Goal: Information Seeking & Learning: Find contact information

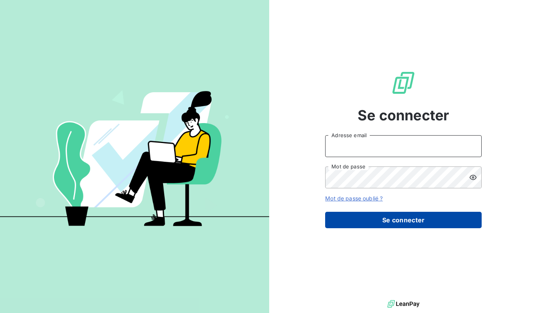
type input "compta@scifodiam.com"
click at [424, 221] on button "Se connecter" at bounding box center [403, 220] width 156 height 16
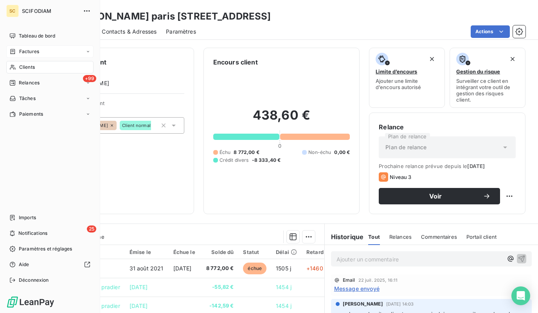
click at [15, 48] on icon at bounding box center [12, 51] width 7 height 6
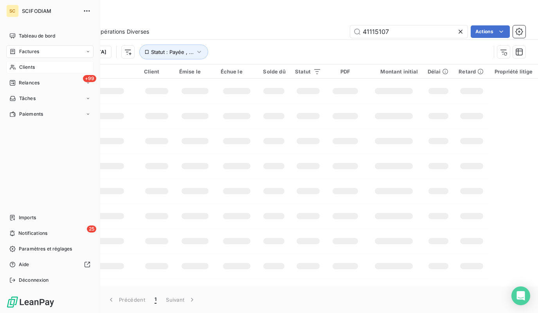
drag, startPoint x: 22, startPoint y: 66, endPoint x: 89, endPoint y: 62, distance: 67.4
click at [22, 66] on span "Clients" at bounding box center [27, 67] width 16 height 7
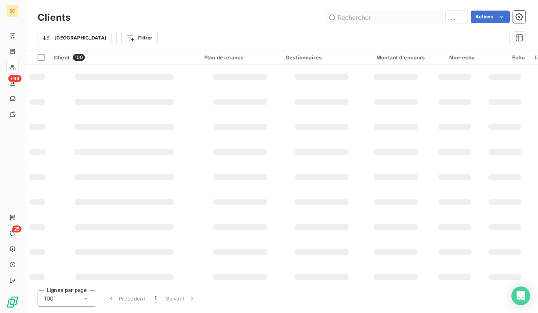
click at [387, 16] on input "text" at bounding box center [383, 17] width 117 height 13
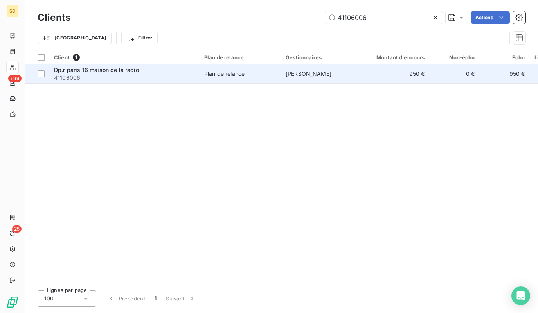
type input "41106006"
click at [147, 77] on span "41106006" at bounding box center [124, 78] width 141 height 8
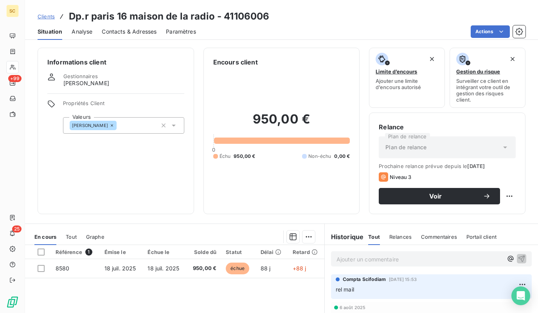
click at [141, 31] on span "Contacts & Adresses" at bounding box center [129, 32] width 55 height 8
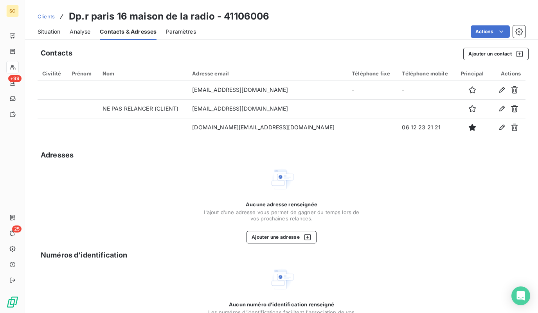
click at [47, 16] on span "Clients" at bounding box center [46, 16] width 17 height 6
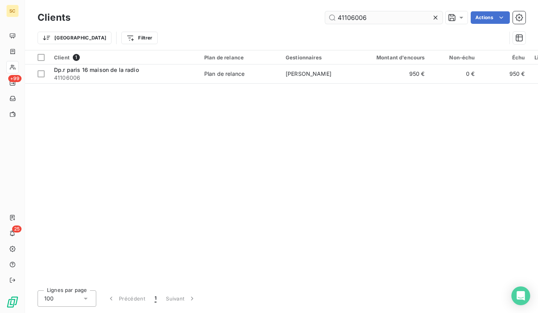
click at [374, 17] on input "41106006" at bounding box center [383, 17] width 117 height 13
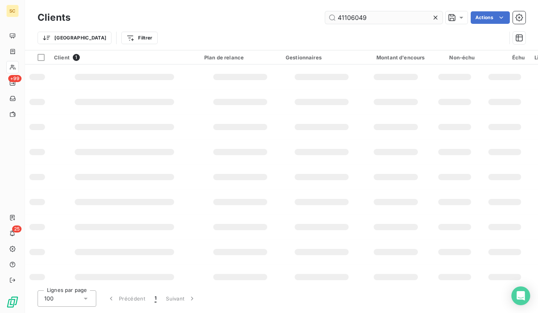
type input "41106049"
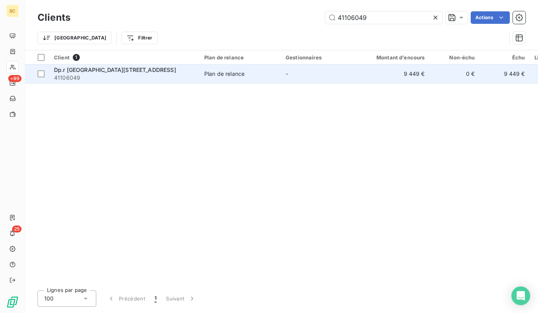
click at [233, 73] on div "Plan de relance" at bounding box center [224, 74] width 40 height 8
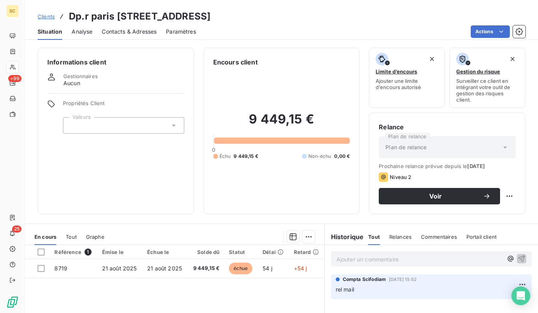
click at [107, 36] on div "Contacts & Adresses" at bounding box center [129, 31] width 55 height 16
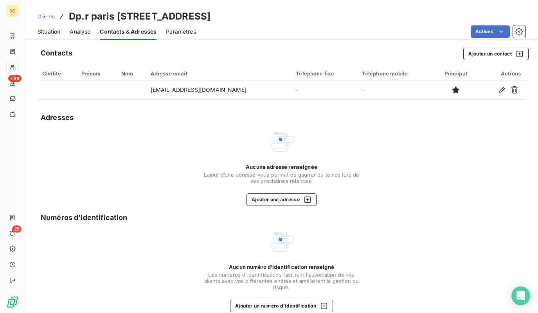
click at [45, 17] on span "Clients" at bounding box center [46, 16] width 17 height 6
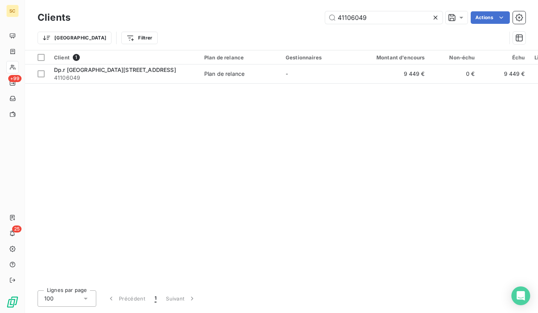
click at [379, 7] on div "Clients 41106049 Actions Trier Filtrer" at bounding box center [281, 25] width 513 height 50
click at [375, 19] on input "41106049" at bounding box center [383, 17] width 117 height 13
paste input "36"
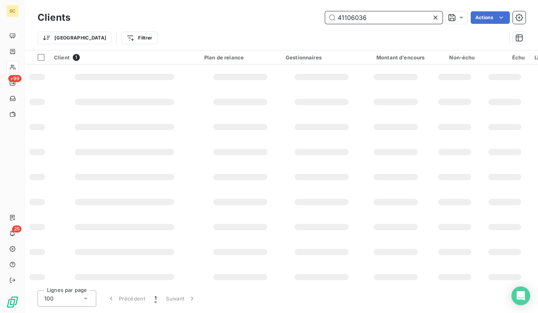
type input "41106036"
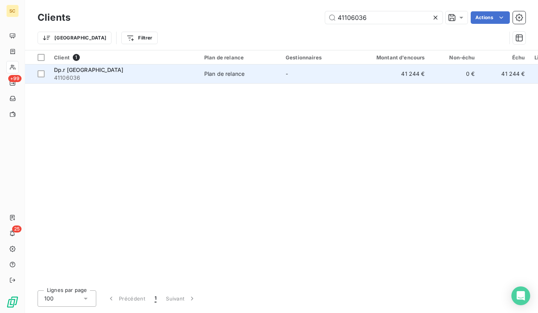
click at [133, 83] on td "Dp.r paris 08 rue courcelles 41106036" at bounding box center [124, 74] width 150 height 19
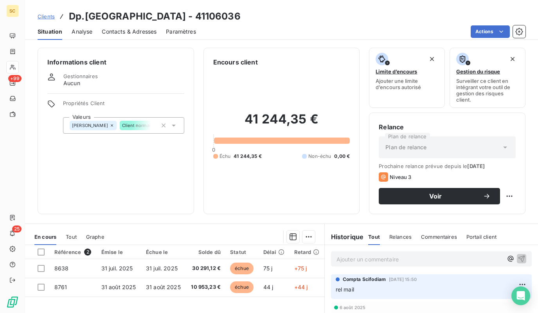
click at [122, 27] on div "Contacts & Adresses" at bounding box center [129, 31] width 55 height 16
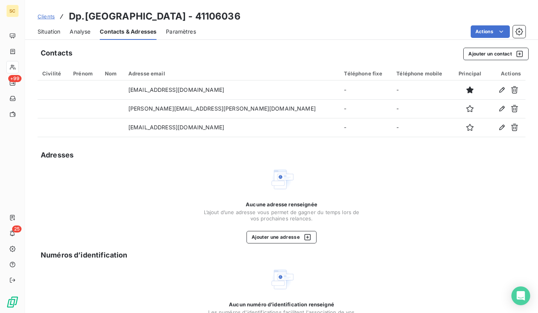
click at [47, 17] on span "Clients" at bounding box center [46, 16] width 17 height 6
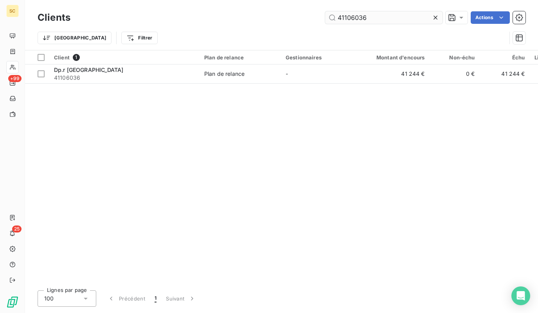
click at [372, 17] on input "41106036" at bounding box center [383, 17] width 117 height 13
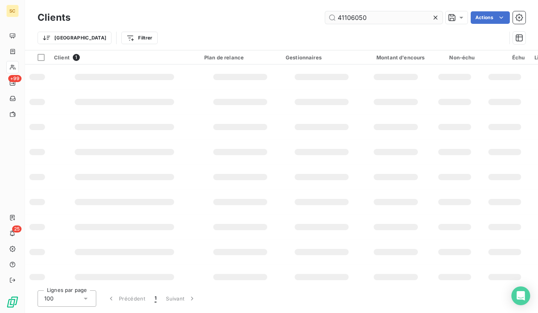
type input "41106050"
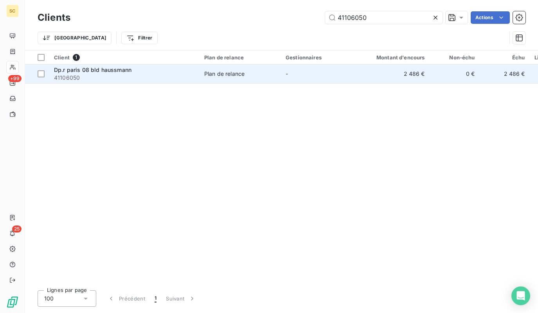
click at [152, 75] on span "41106050" at bounding box center [124, 78] width 141 height 8
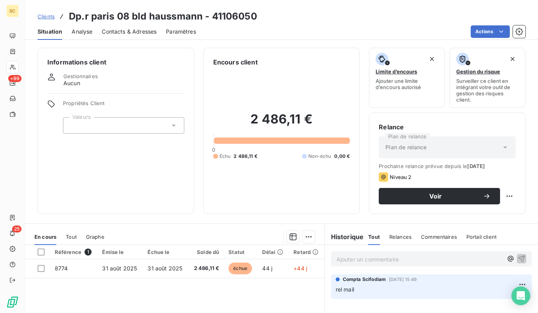
click at [138, 31] on span "Contacts & Adresses" at bounding box center [129, 32] width 55 height 8
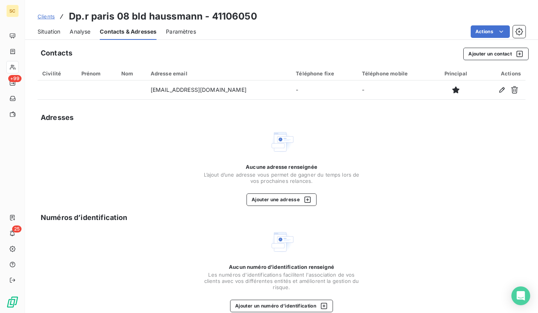
click at [55, 28] on span "Situation" at bounding box center [49, 32] width 23 height 8
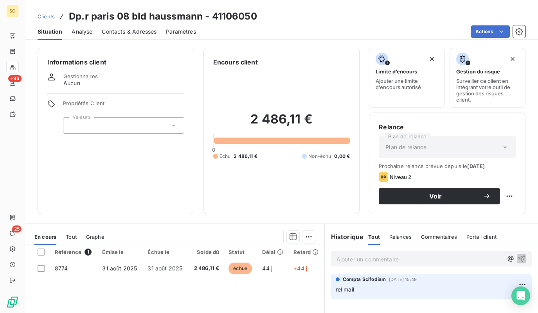
click at [48, 20] on div "Clients Dp.r paris 08 bld haussmann - 41106050" at bounding box center [147, 16] width 219 height 14
click at [49, 18] on span "Clients" at bounding box center [46, 16] width 17 height 6
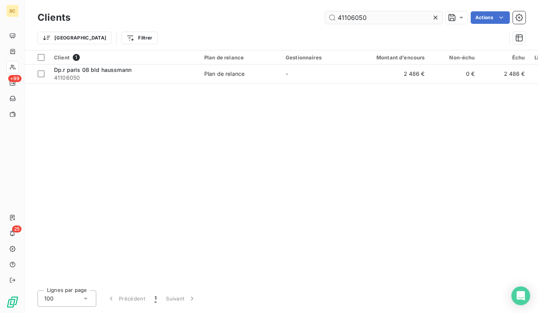
click at [411, 20] on input "41106050" at bounding box center [383, 17] width 117 height 13
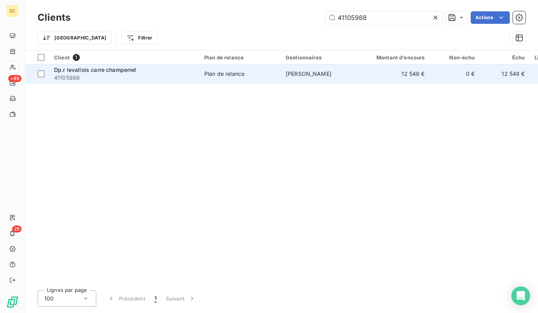
type input "41105988"
click at [165, 73] on div "Dp.r levallois carre champerret" at bounding box center [124, 70] width 141 height 8
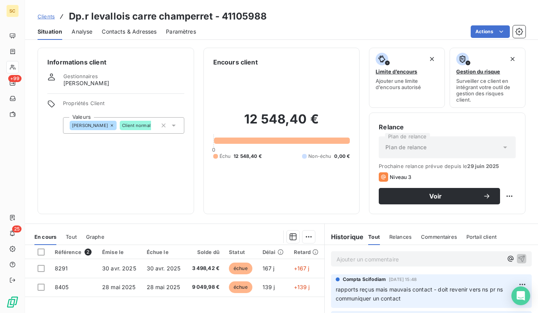
click at [133, 32] on span "Contacts & Adresses" at bounding box center [129, 32] width 55 height 8
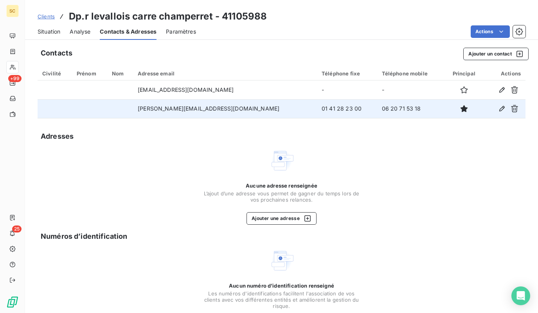
click at [252, 109] on td "[PERSON_NAME][EMAIL_ADDRESS][DOMAIN_NAME]" at bounding box center [225, 108] width 184 height 19
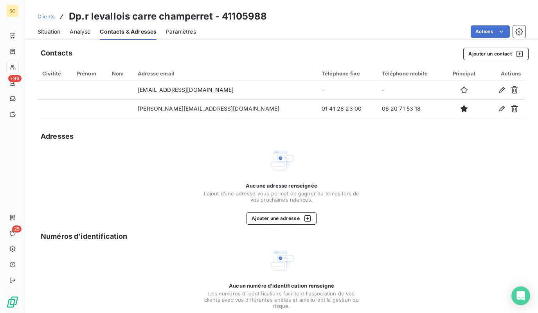
click at [246, 131] on div "Adresses" at bounding box center [282, 136] width 488 height 11
click at [54, 30] on span "Situation" at bounding box center [49, 32] width 23 height 8
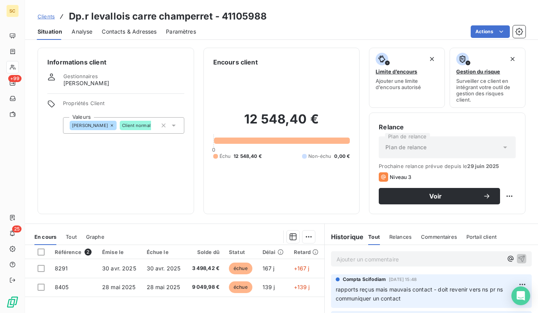
click at [139, 31] on span "Contacts & Adresses" at bounding box center [129, 32] width 55 height 8
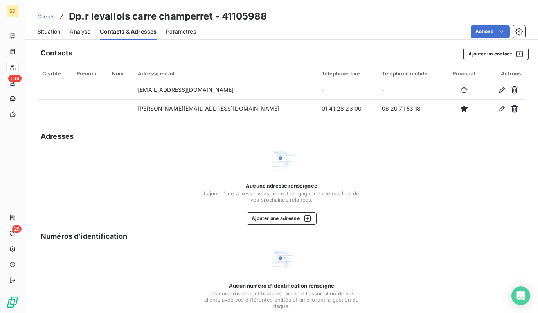
click at [46, 18] on span "Clients" at bounding box center [46, 16] width 17 height 6
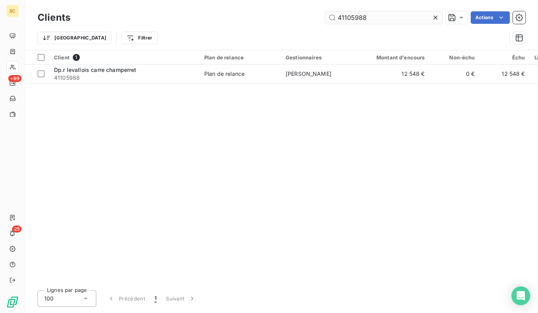
click at [389, 14] on input "41105988" at bounding box center [383, 17] width 117 height 13
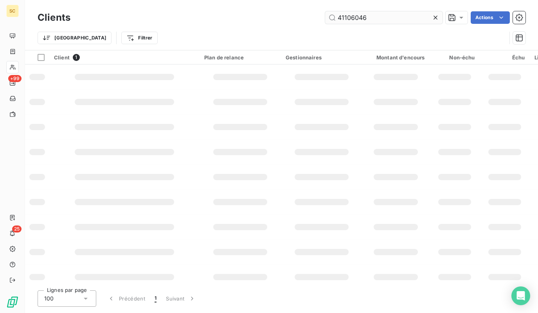
type input "41106046"
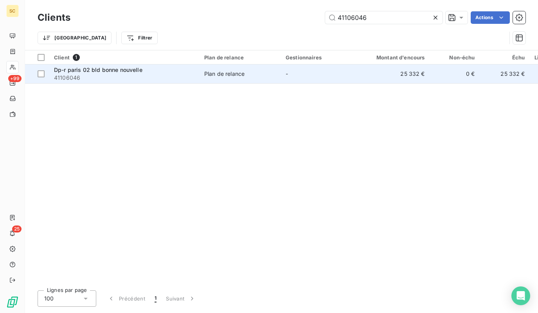
click at [196, 82] on td "Dp-r paris 02 bld bonne nouvelle 41106046" at bounding box center [124, 74] width 150 height 19
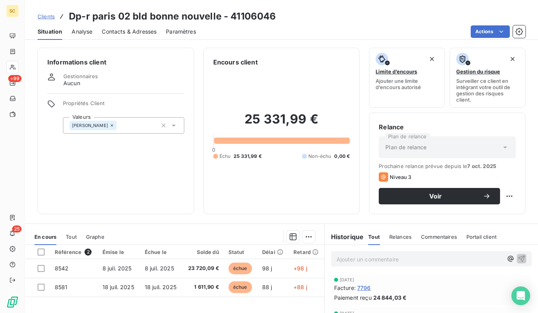
click at [138, 34] on span "Contacts & Adresses" at bounding box center [129, 32] width 55 height 8
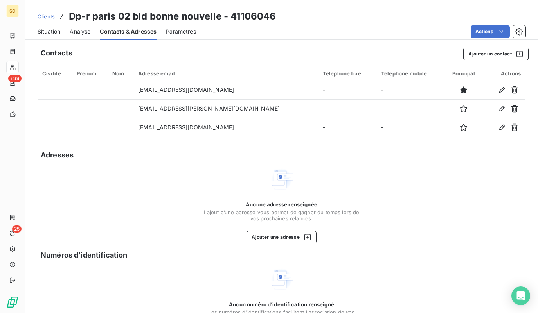
click at [48, 31] on span "Situation" at bounding box center [49, 32] width 23 height 8
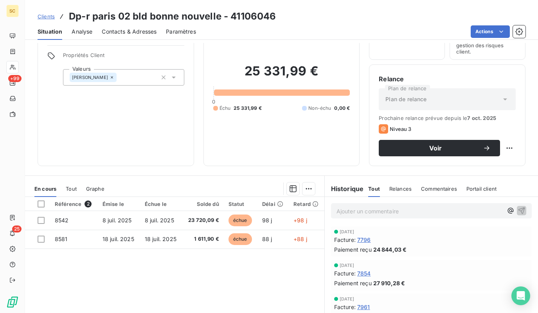
scroll to position [106, 0]
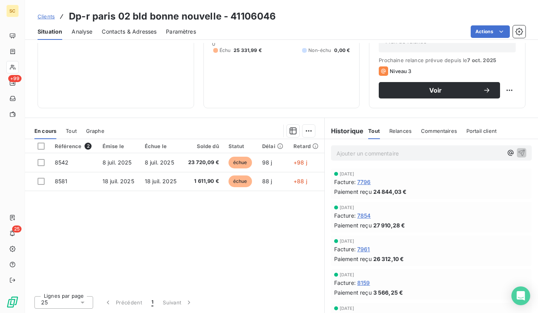
click at [140, 33] on span "Contacts & Adresses" at bounding box center [129, 32] width 55 height 8
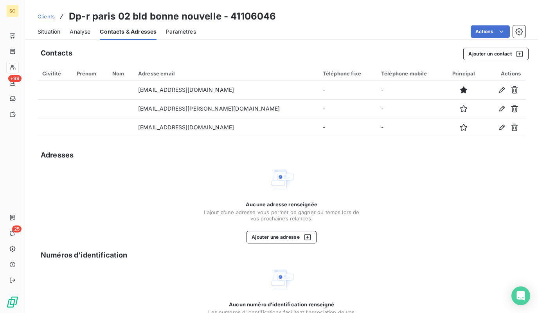
click at [52, 26] on div "Situation" at bounding box center [49, 31] width 23 height 16
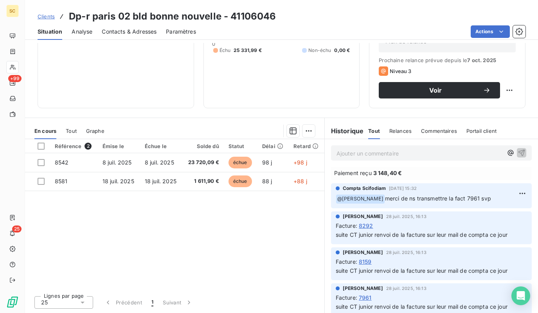
scroll to position [155, 0]
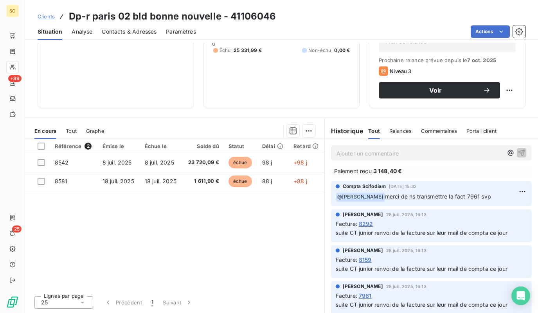
click at [135, 31] on span "Contacts & Adresses" at bounding box center [129, 32] width 55 height 8
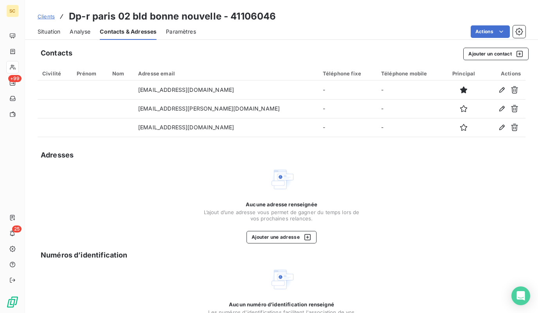
click at [48, 33] on span "Situation" at bounding box center [49, 32] width 23 height 8
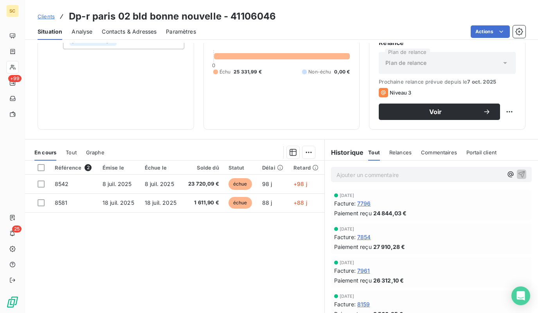
scroll to position [106, 0]
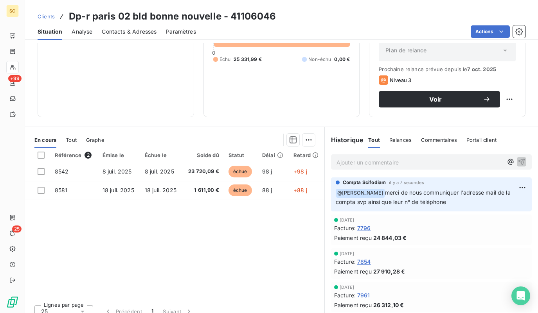
scroll to position [106, 0]
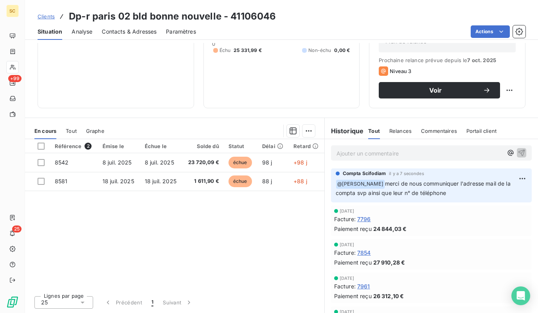
click at [55, 16] on div "Clients Dp-r paris 02 bld bonne nouvelle - 41106046" at bounding box center [157, 16] width 239 height 14
click at [46, 20] on div "Clients Dp-r paris 02 bld bonne nouvelle - 41106046" at bounding box center [157, 16] width 239 height 14
click at [47, 17] on span "Clients" at bounding box center [46, 16] width 17 height 6
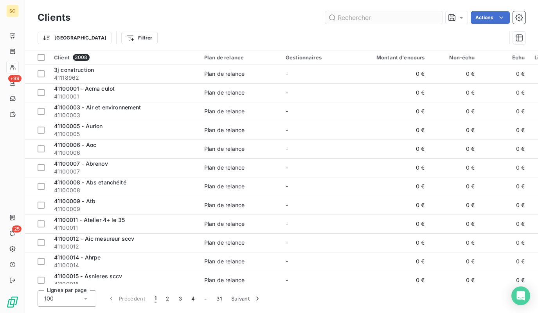
click at [398, 16] on input "text" at bounding box center [383, 17] width 117 height 13
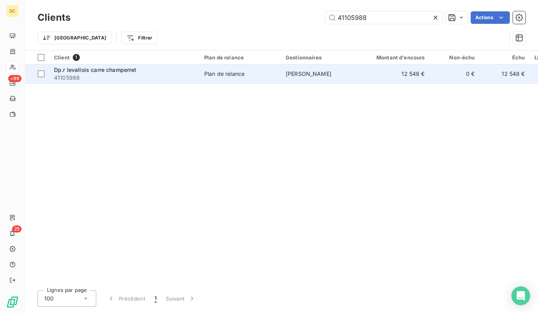
type input "41105988"
click at [175, 70] on div "Dp.r levallois carre champerret" at bounding box center [124, 70] width 141 height 8
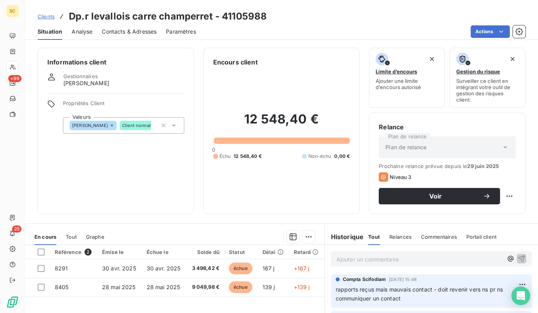
click at [111, 23] on h3 "Dp.r levallois carre champerret - 41105988" at bounding box center [168, 16] width 198 height 14
click at [111, 29] on span "Contacts & Adresses" at bounding box center [129, 32] width 55 height 8
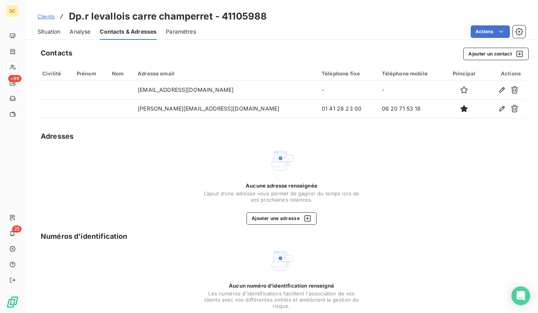
click at [60, 31] on span "Situation" at bounding box center [49, 32] width 23 height 8
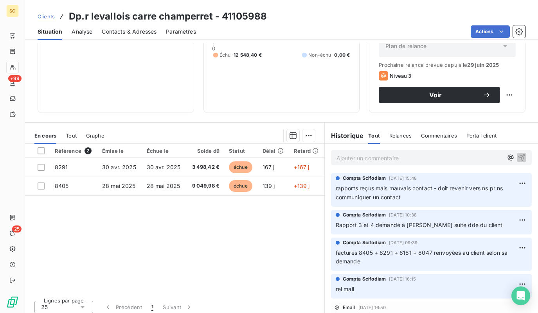
scroll to position [102, 0]
click at [133, 28] on span "Contacts & Adresses" at bounding box center [129, 32] width 55 height 8
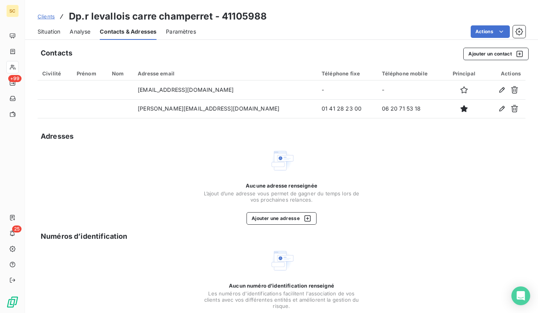
click at [39, 34] on span "Situation" at bounding box center [49, 32] width 23 height 8
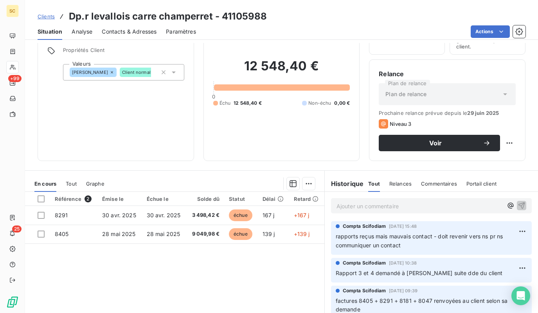
scroll to position [53, 0]
click at [76, 182] on span "Tout" at bounding box center [71, 184] width 11 height 6
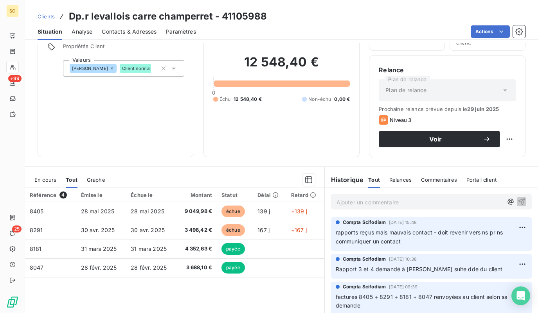
click at [47, 182] on span "En cours" at bounding box center [45, 180] width 22 height 6
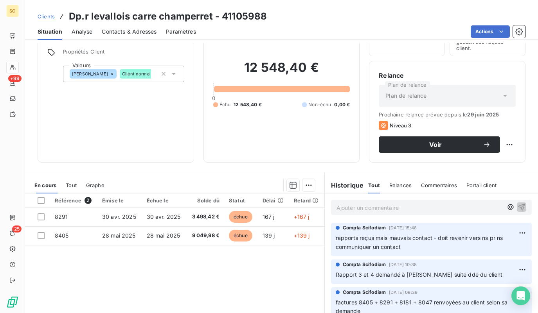
scroll to position [51, 0]
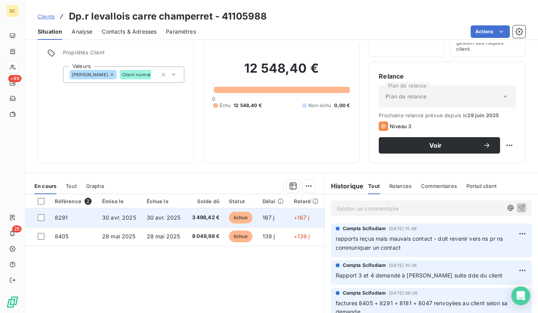
click at [176, 215] on span "30 avr. 2025" at bounding box center [164, 217] width 34 height 7
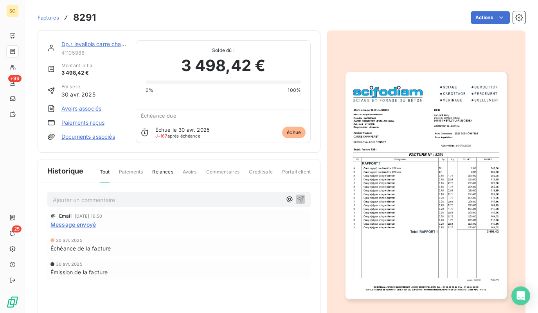
click at [432, 115] on img "button" at bounding box center [425, 185] width 161 height 227
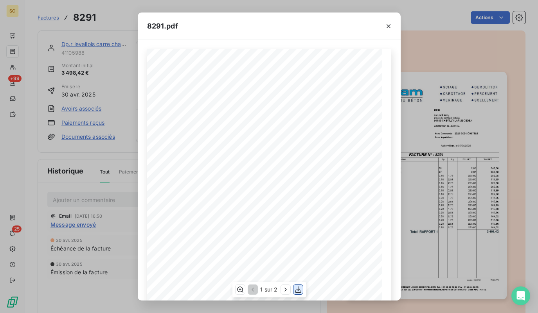
click at [298, 290] on icon "button" at bounding box center [298, 290] width 6 height 7
click at [476, 164] on div "8291.pdf Qt Désignation Ep Lg P.U. H.T. Total H.T. Version : 18.00R01 Page : 1/…" at bounding box center [269, 156] width 538 height 313
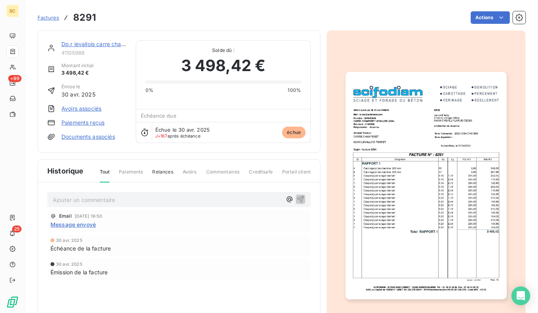
click at [94, 45] on link "Dp.r levallois carre champerret" at bounding box center [101, 44] width 81 height 7
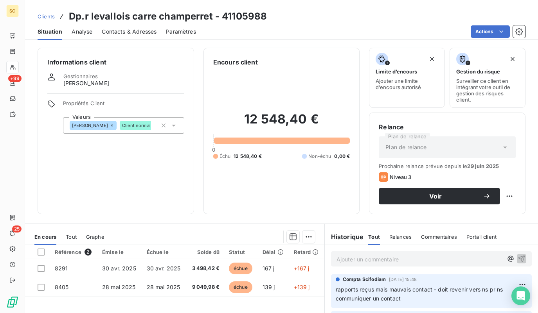
scroll to position [106, 0]
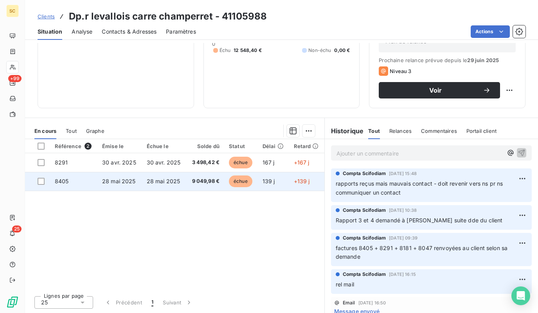
click at [181, 179] on td "28 mai 2025" at bounding box center [164, 181] width 45 height 19
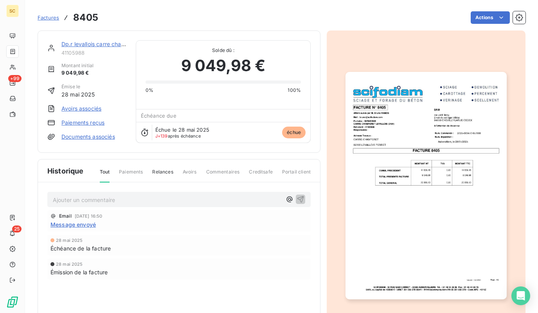
click at [422, 145] on img "button" at bounding box center [425, 185] width 161 height 227
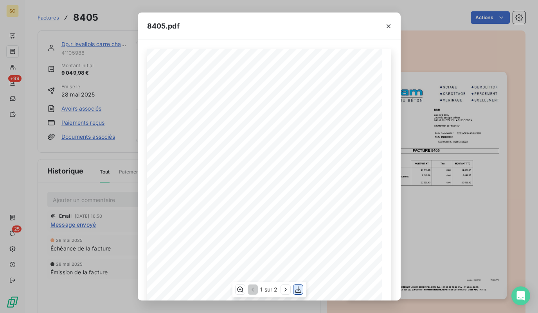
click at [296, 285] on button "button" at bounding box center [297, 289] width 9 height 9
click at [90, 46] on div "8405.pdf Version : 18.00R01 Page : 1/2 SCIFODIAM - [STREET_ADDRESS][PERSON_NAME…" at bounding box center [269, 156] width 538 height 313
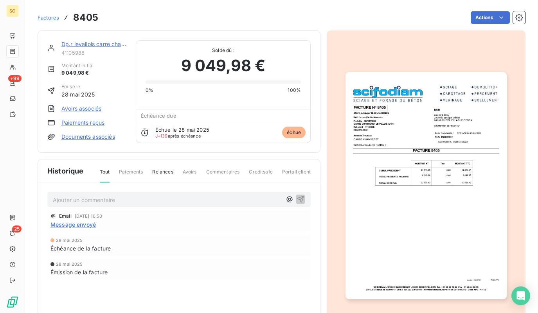
drag, startPoint x: 94, startPoint y: 43, endPoint x: 101, endPoint y: 40, distance: 7.3
click at [94, 43] on link "Dp.r levallois carre champerret" at bounding box center [101, 44] width 81 height 7
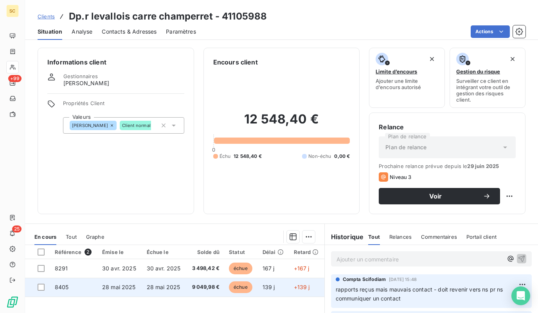
click at [122, 285] on span "28 mai 2025" at bounding box center [119, 287] width 34 height 7
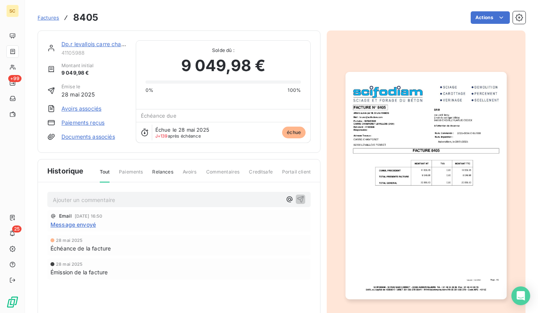
click at [464, 149] on img "button" at bounding box center [425, 185] width 161 height 227
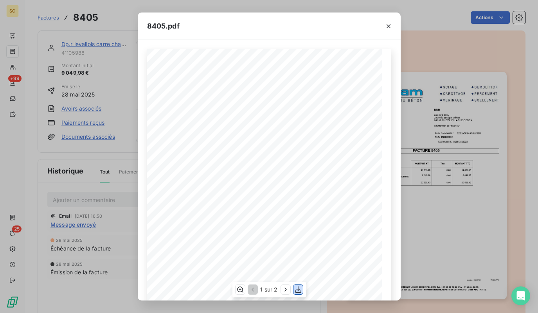
drag, startPoint x: 298, startPoint y: 287, endPoint x: 301, endPoint y: 282, distance: 5.6
click at [298, 287] on icon "button" at bounding box center [298, 290] width 8 height 8
click at [388, 25] on icon "button" at bounding box center [388, 26] width 8 height 8
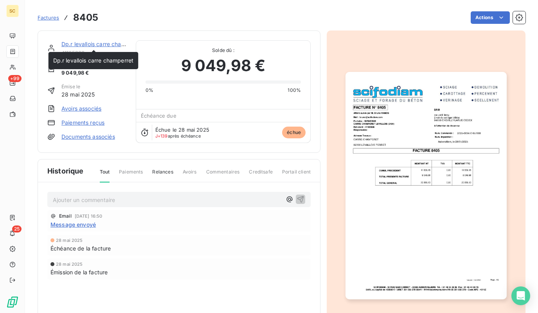
click at [103, 47] on link "Dp.r levallois carre champerret" at bounding box center [101, 44] width 81 height 7
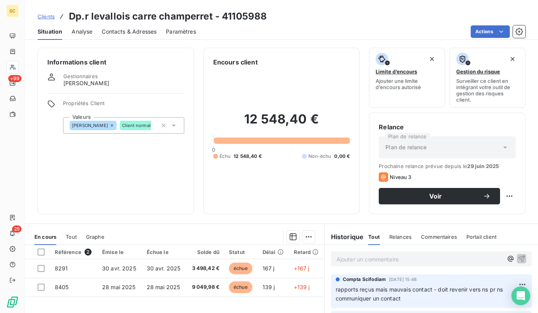
click at [124, 32] on span "Contacts & Adresses" at bounding box center [129, 32] width 55 height 8
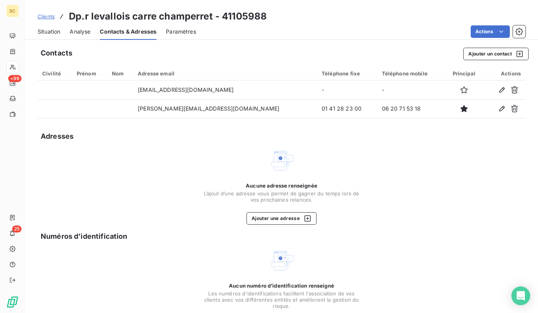
click at [48, 32] on span "Situation" at bounding box center [49, 32] width 23 height 8
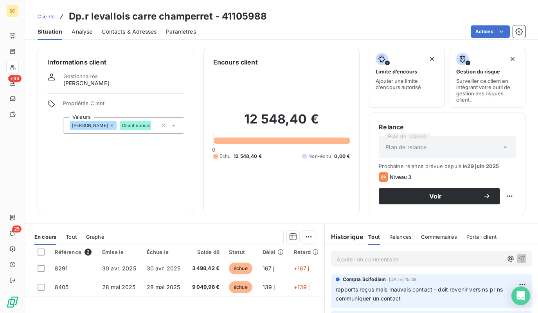
click at [373, 259] on p "Ajouter un commentaire ﻿" at bounding box center [419, 260] width 166 height 10
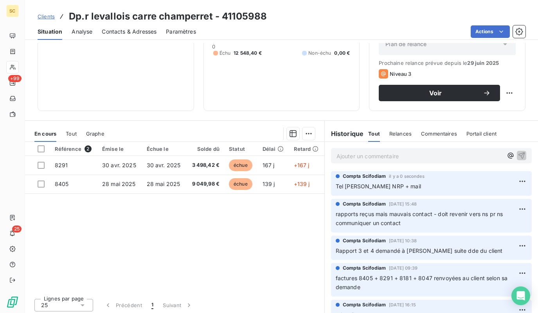
scroll to position [106, 0]
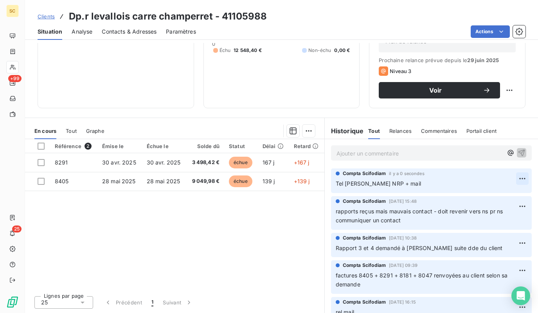
click at [521, 179] on html "SC +99 25 Clients Dp.r levallois carre champerret - 41105988 Situation Analyse …" at bounding box center [269, 156] width 538 height 313
click at [496, 190] on div "Editer" at bounding box center [503, 196] width 44 height 13
click at [367, 185] on span "Tel Valentien BARTHELEMY NRP + mail" at bounding box center [378, 183] width 85 height 7
click at [50, 16] on span "Clients" at bounding box center [46, 16] width 17 height 6
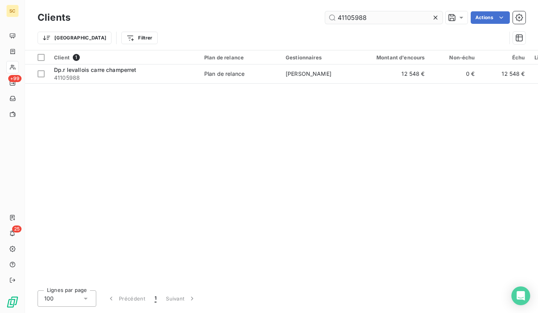
click at [376, 16] on input "41105988" at bounding box center [383, 17] width 117 height 13
click at [375, 16] on input "41105988" at bounding box center [383, 17] width 117 height 13
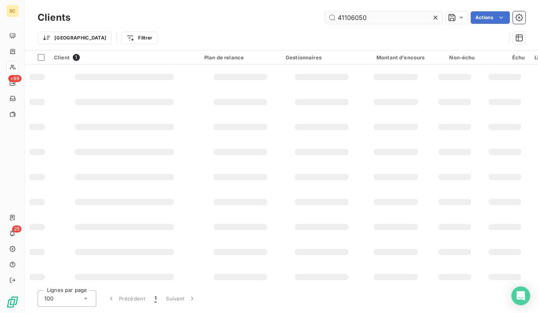
type input "41106050"
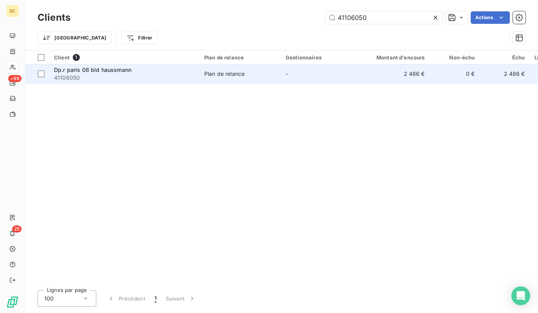
click at [268, 75] on span "Plan de relance" at bounding box center [240, 74] width 72 height 8
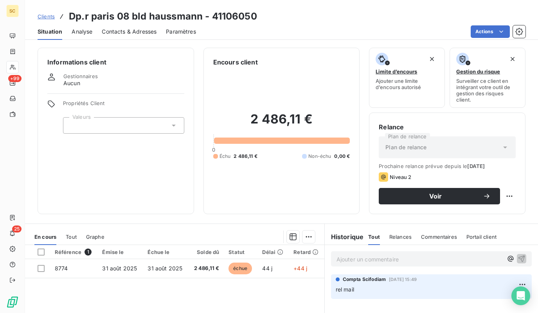
scroll to position [4, 0]
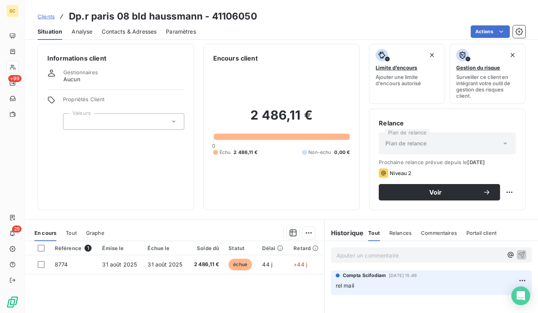
click at [113, 31] on span "Contacts & Adresses" at bounding box center [129, 32] width 55 height 8
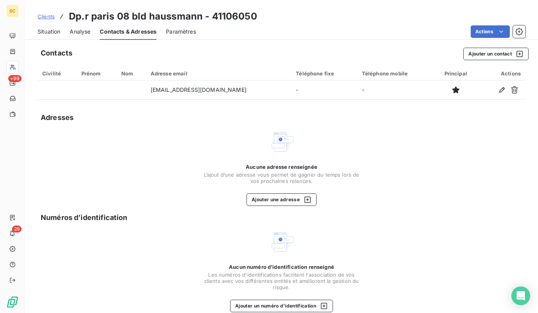
click at [48, 31] on span "Situation" at bounding box center [49, 32] width 23 height 8
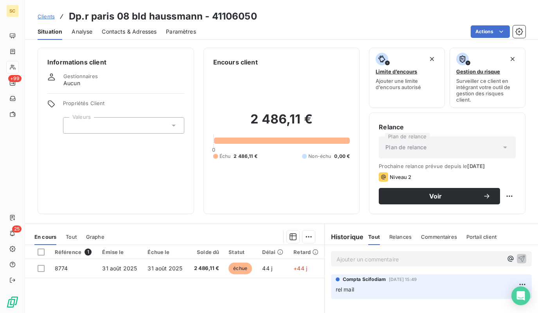
click at [431, 255] on p "Ajouter un commentaire ﻿" at bounding box center [419, 260] width 166 height 10
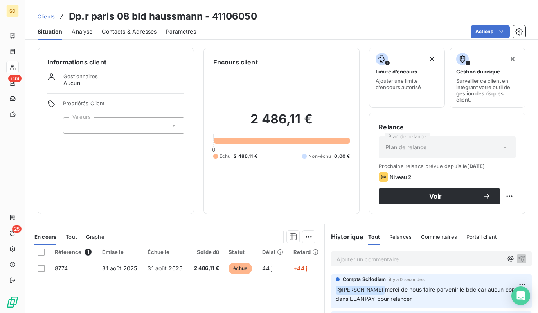
click at [50, 16] on span "Clients" at bounding box center [46, 16] width 17 height 6
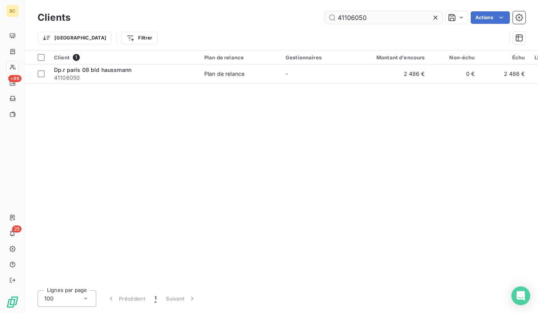
click at [386, 22] on input "41106050" at bounding box center [383, 17] width 117 height 13
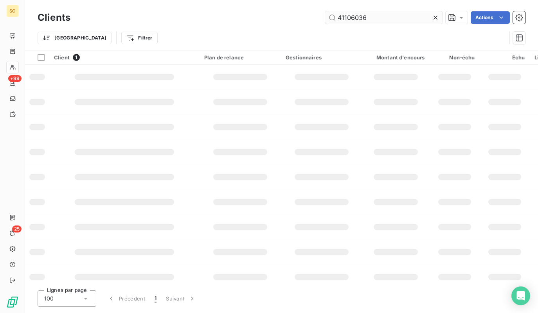
type input "41106036"
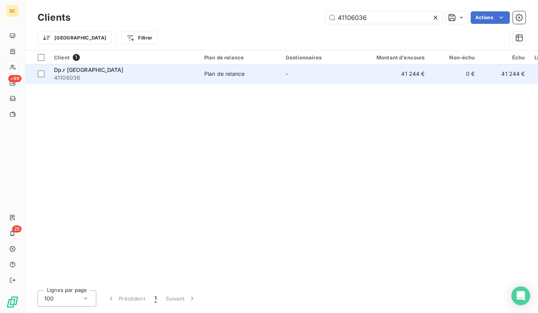
click at [127, 80] on span "41106036" at bounding box center [124, 78] width 141 height 8
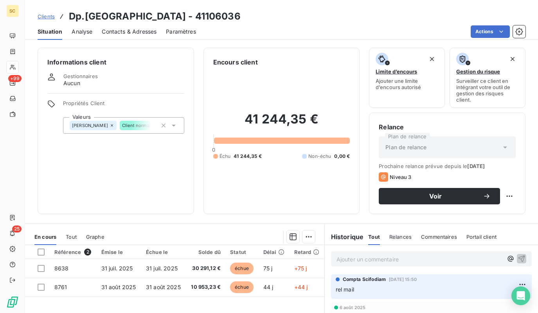
click at [124, 29] on span "Contacts & Adresses" at bounding box center [129, 32] width 55 height 8
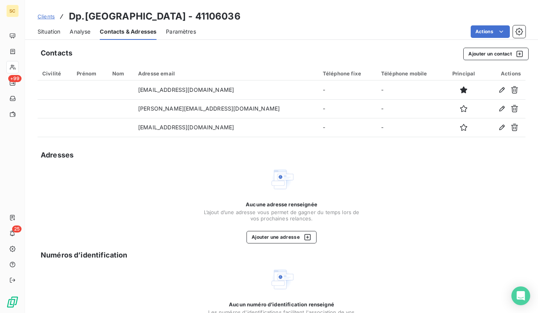
click at [56, 32] on span "Situation" at bounding box center [49, 32] width 23 height 8
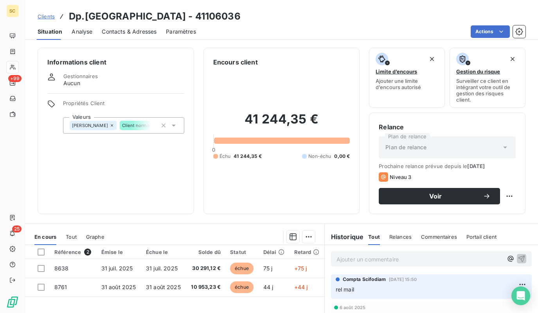
click at [131, 30] on span "Contacts & Adresses" at bounding box center [129, 32] width 55 height 8
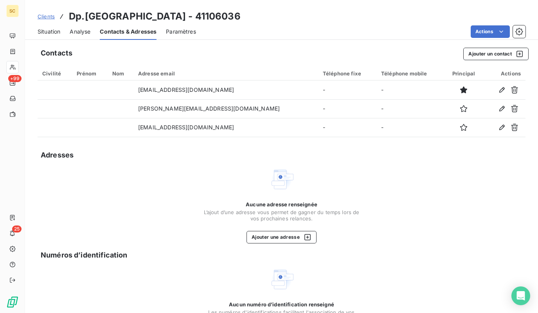
click at [38, 32] on span "Situation" at bounding box center [49, 32] width 23 height 8
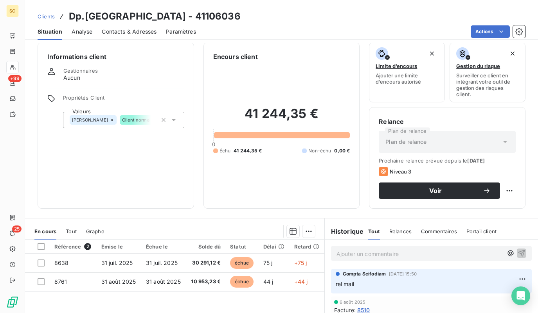
scroll to position [5, 0]
click at [152, 29] on span "Contacts & Adresses" at bounding box center [129, 32] width 55 height 8
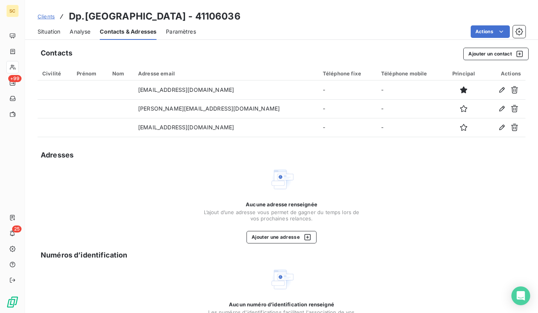
click at [43, 34] on span "Situation" at bounding box center [49, 32] width 23 height 8
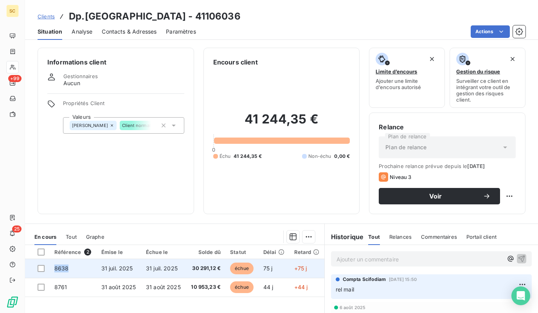
click at [53, 269] on td "8638" at bounding box center [73, 268] width 47 height 19
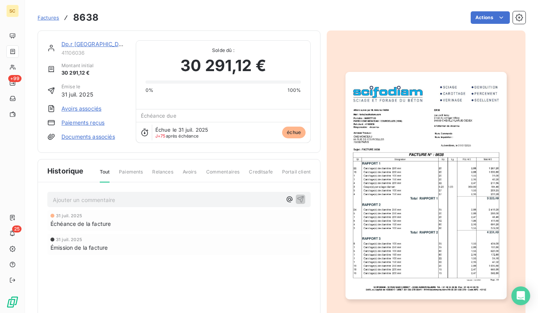
click at [52, 19] on span "Factures" at bounding box center [49, 17] width 22 height 6
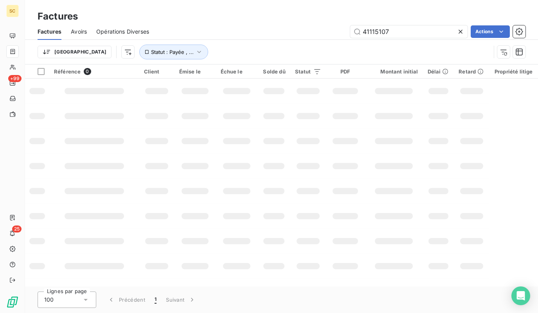
click at [378, 38] on div "Factures Avoirs Opérations Diverses 41115107 Actions" at bounding box center [281, 31] width 513 height 16
click at [379, 32] on input "41115107" at bounding box center [408, 31] width 117 height 13
paste input "06036"
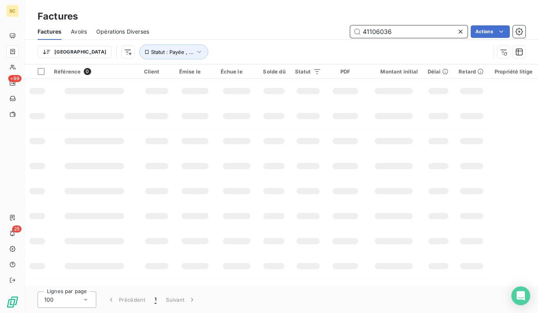
type input "41106036"
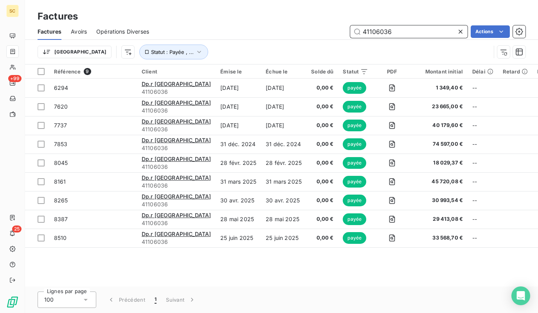
click at [396, 37] on input "41106036" at bounding box center [408, 31] width 117 height 13
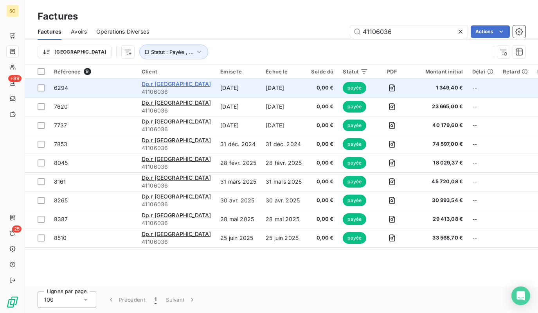
click at [196, 84] on span "Dp.r [GEOGRAPHIC_DATA]" at bounding box center [176, 84] width 69 height 7
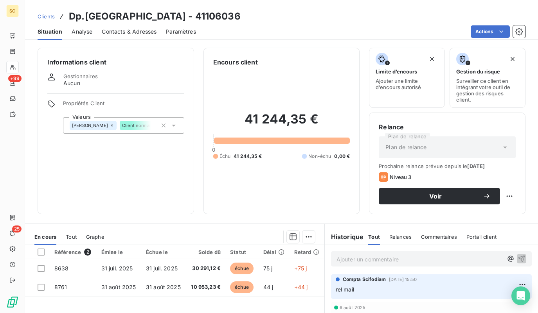
click at [131, 33] on span "Contacts & Adresses" at bounding box center [129, 32] width 55 height 8
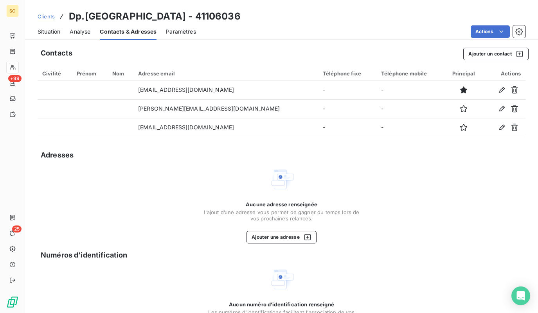
click at [39, 32] on span "Situation" at bounding box center [49, 32] width 23 height 8
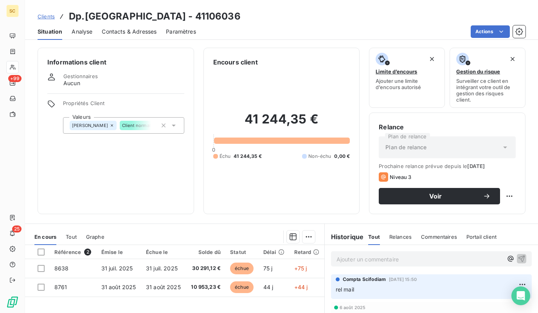
click at [149, 30] on span "Contacts & Adresses" at bounding box center [129, 32] width 55 height 8
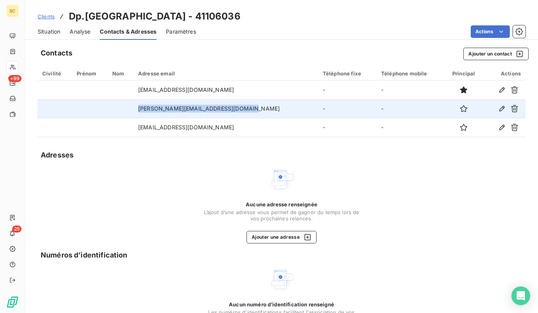
drag, startPoint x: 260, startPoint y: 110, endPoint x: 129, endPoint y: 105, distance: 131.1
click at [129, 105] on tr "gaspard.lecoq@vinci-construction.fr - -" at bounding box center [282, 108] width 488 height 19
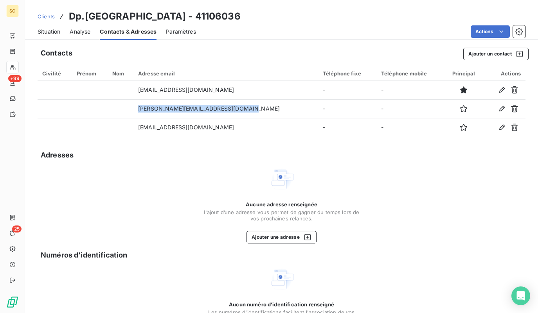
copy tr "[PERSON_NAME][EMAIL_ADDRESS][DOMAIN_NAME]"
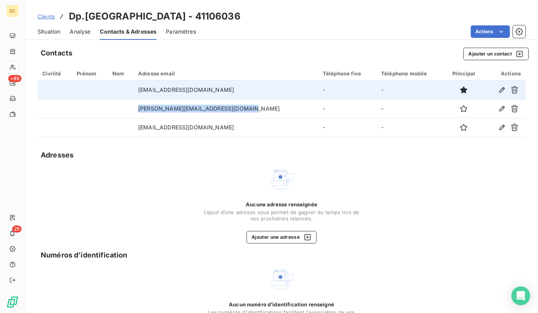
drag, startPoint x: 241, startPoint y: 92, endPoint x: 136, endPoint y: 91, distance: 104.0
click at [136, 92] on tr "marc.farah@vinci-construction.fr - -" at bounding box center [282, 90] width 488 height 19
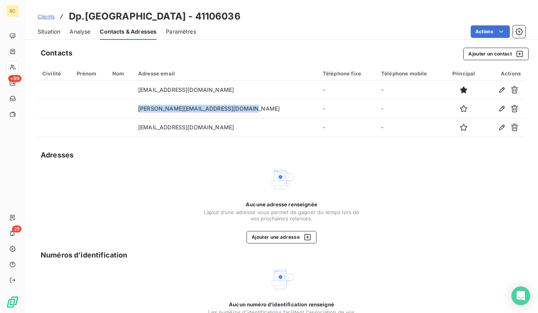
copy tr "[EMAIL_ADDRESS][DOMAIN_NAME]"
click at [45, 29] on span "Situation" at bounding box center [49, 32] width 23 height 8
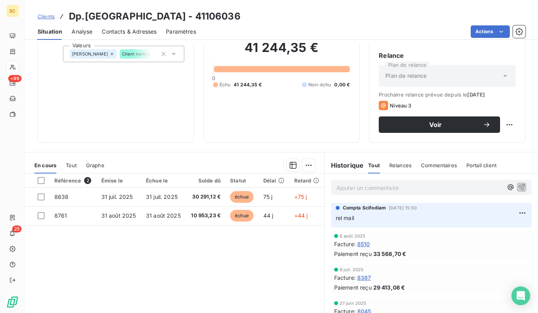
scroll to position [106, 0]
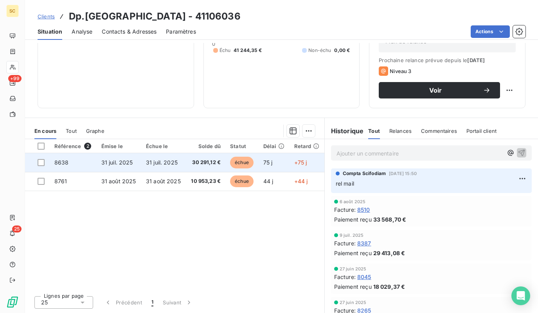
click at [173, 160] on span "31 juil. 2025" at bounding box center [162, 162] width 32 height 7
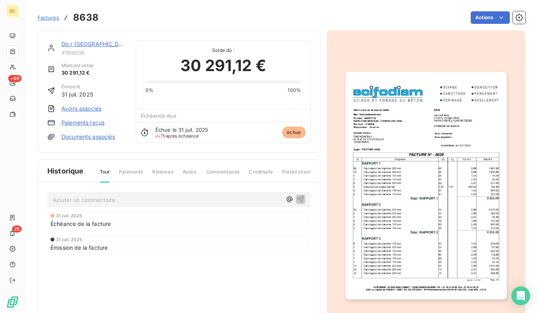
click at [372, 185] on img "button" at bounding box center [425, 185] width 161 height 227
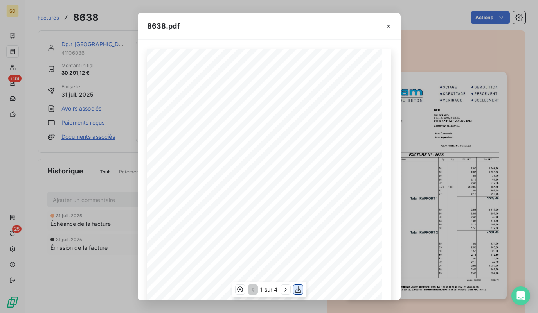
click at [296, 292] on icon "button" at bounding box center [298, 290] width 8 height 8
click at [453, 102] on div "8638.pdf Qt Désignation Ep Lg P.U. H.T. Total H.T. 16 Carottage(s) de diamètre …" at bounding box center [269, 156] width 538 height 313
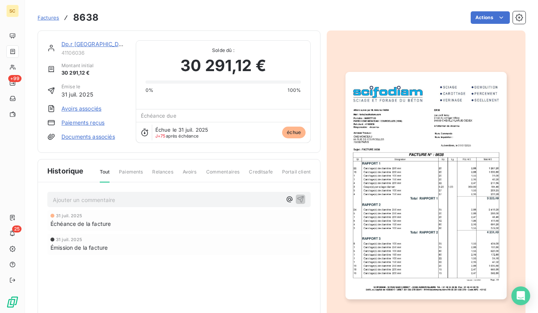
click at [102, 44] on link "Dp.r [GEOGRAPHIC_DATA]" at bounding box center [96, 44] width 70 height 7
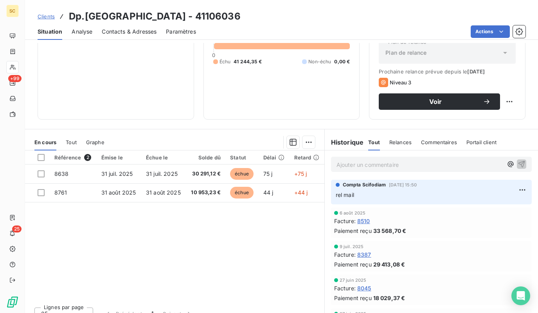
scroll to position [106, 0]
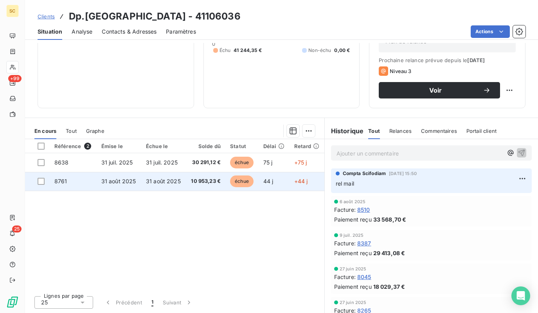
click at [79, 179] on td "8761" at bounding box center [73, 181] width 47 height 19
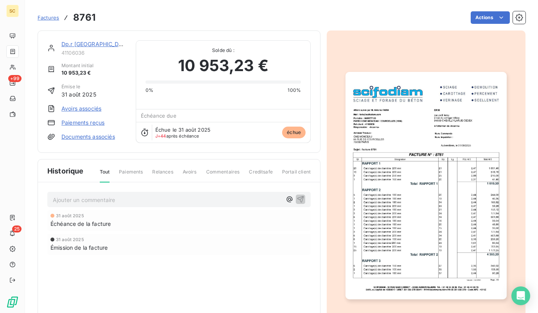
click at [345, 164] on img "button" at bounding box center [425, 185] width 161 height 227
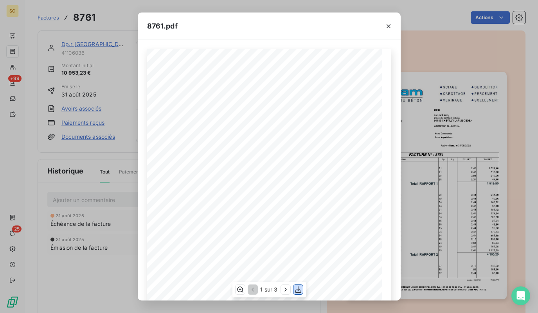
drag, startPoint x: 296, startPoint y: 290, endPoint x: 350, endPoint y: 212, distance: 94.9
click at [296, 290] on icon "button" at bounding box center [298, 290] width 8 height 8
drag, startPoint x: 501, startPoint y: 140, endPoint x: 449, endPoint y: 120, distance: 56.1
click at [501, 140] on div "8761.pdf Qt Désignation Ep Lg P.U. H.T. Total H.T. 1 Carottage(s) de diamètre 1…" at bounding box center [269, 156] width 538 height 313
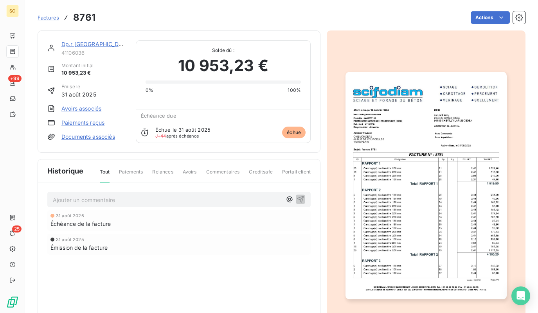
click at [84, 48] on div "Dp.r [GEOGRAPHIC_DATA]" at bounding box center [93, 44] width 65 height 8
click at [84, 46] on link "Dp.r [GEOGRAPHIC_DATA]" at bounding box center [96, 44] width 70 height 7
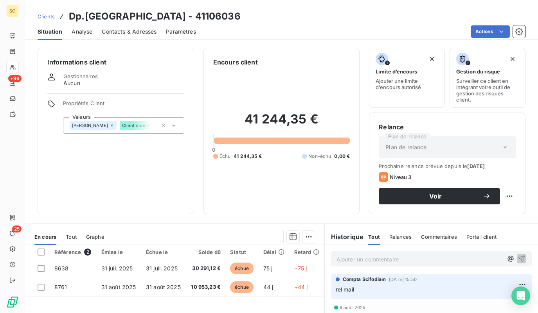
click at [181, 14] on h3 "Dp.[GEOGRAPHIC_DATA] - 41106036" at bounding box center [155, 16] width 172 height 14
click at [180, 15] on h3 "Dp.[GEOGRAPHIC_DATA] - 41106036" at bounding box center [155, 16] width 172 height 14
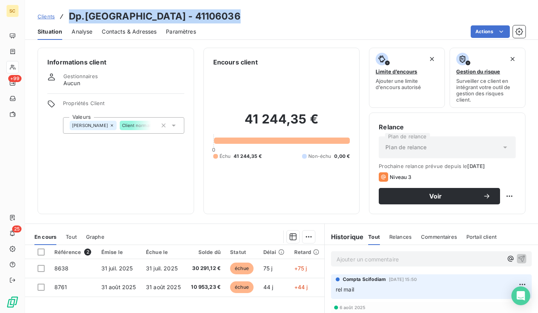
click at [180, 15] on h3 "Dp.[GEOGRAPHIC_DATA] - 41106036" at bounding box center [155, 16] width 172 height 14
copy h3 "Dp.[GEOGRAPHIC_DATA] - 41106036"
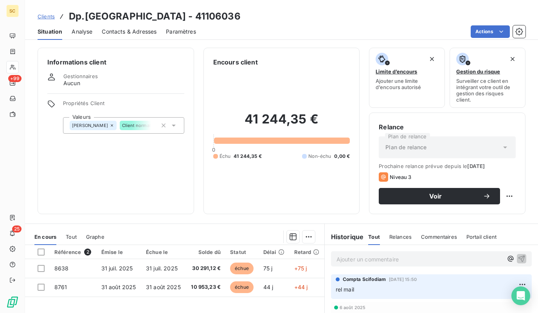
click at [381, 261] on p "Ajouter un commentaire ﻿" at bounding box center [419, 260] width 166 height 10
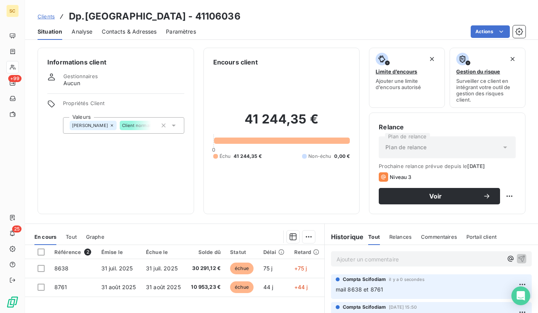
click at [425, 256] on p "Ajouter un commentaire ﻿" at bounding box center [419, 260] width 166 height 10
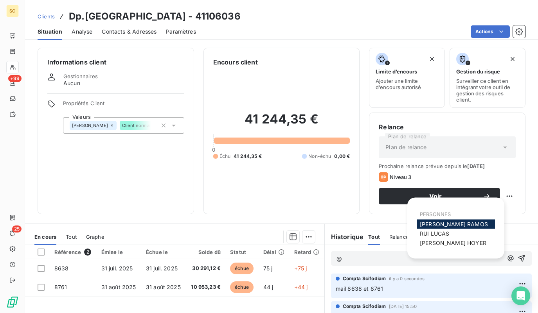
click at [429, 243] on span "STEPHANIE HOYER" at bounding box center [453, 243] width 66 height 7
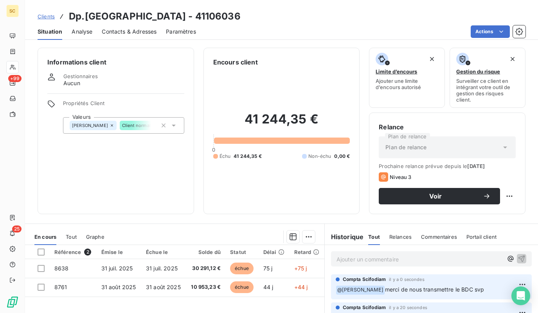
click at [50, 15] on span "Clients" at bounding box center [46, 16] width 17 height 6
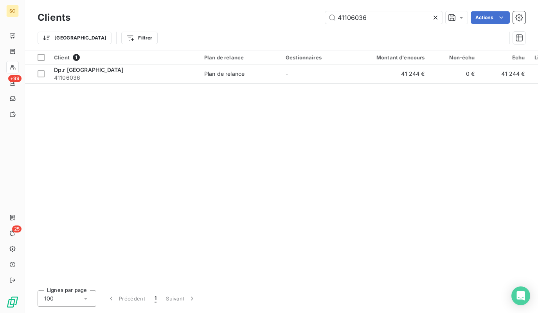
click at [392, 10] on div "Clients 41106036 Actions" at bounding box center [282, 17] width 488 height 16
click at [387, 15] on input "41106036" at bounding box center [383, 17] width 117 height 13
paste input "0"
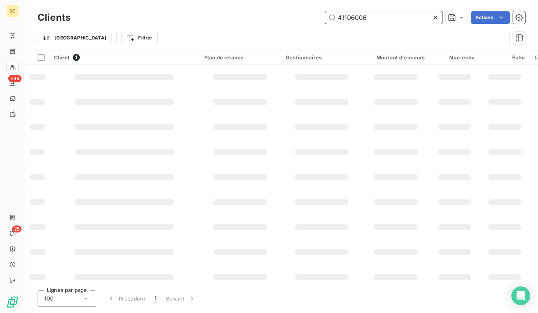
type input "41106006"
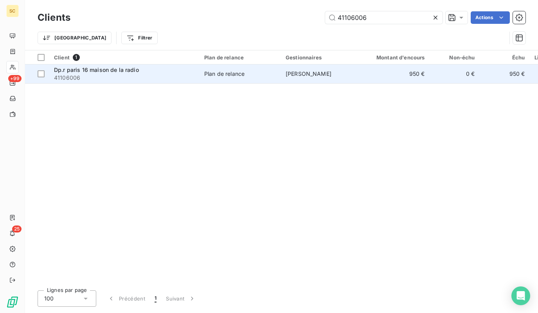
click at [118, 70] on span "Dp.r paris 16 maison de la radio" at bounding box center [96, 69] width 85 height 7
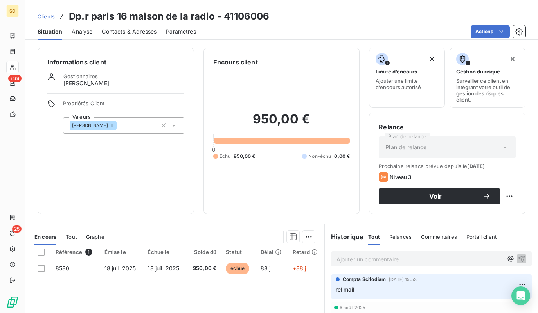
click at [139, 30] on span "Contacts & Adresses" at bounding box center [129, 32] width 55 height 8
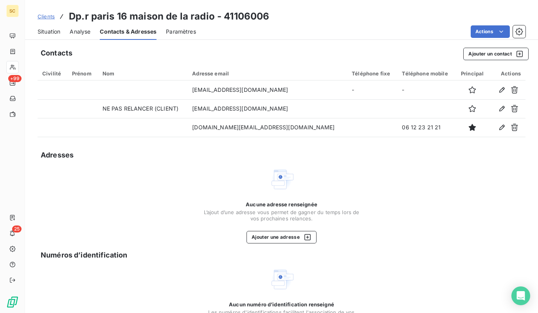
click at [48, 32] on span "Situation" at bounding box center [49, 32] width 23 height 8
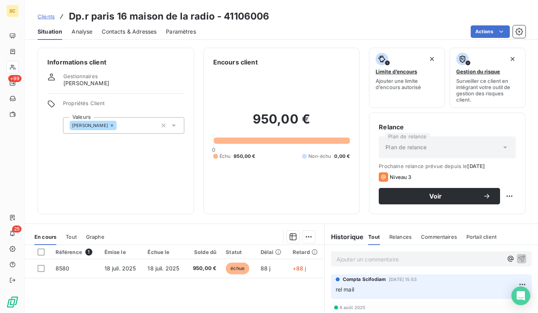
click at [133, 32] on span "Contacts & Adresses" at bounding box center [129, 32] width 55 height 8
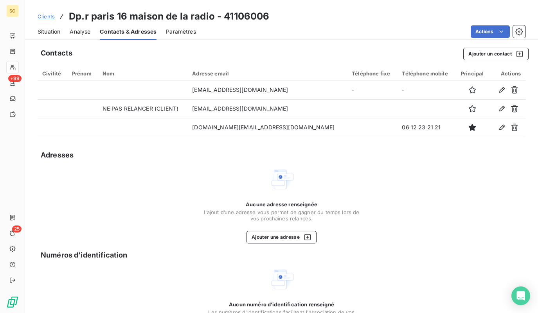
click at [40, 35] on div "Situation" at bounding box center [49, 31] width 23 height 16
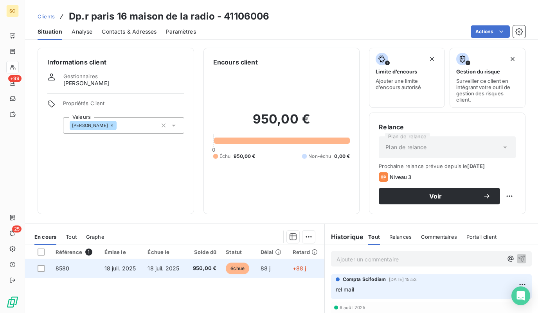
click at [148, 266] on span "18 juil. 2025" at bounding box center [163, 268] width 32 height 7
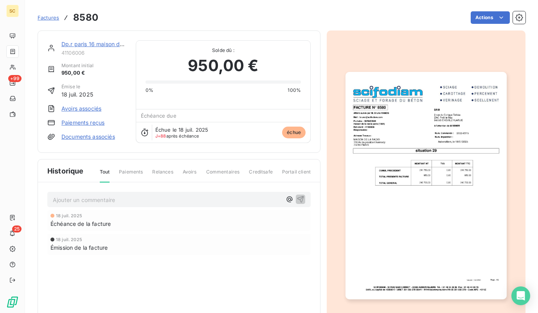
click at [456, 160] on img "button" at bounding box center [425, 185] width 161 height 227
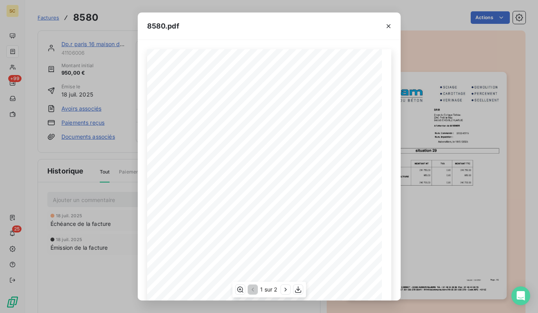
scroll to position [90, 0]
click at [284, 290] on icon "button" at bounding box center [286, 290] width 8 height 8
click at [252, 288] on icon "button" at bounding box center [252, 290] width 8 height 8
click at [283, 289] on icon "button" at bounding box center [286, 290] width 8 height 8
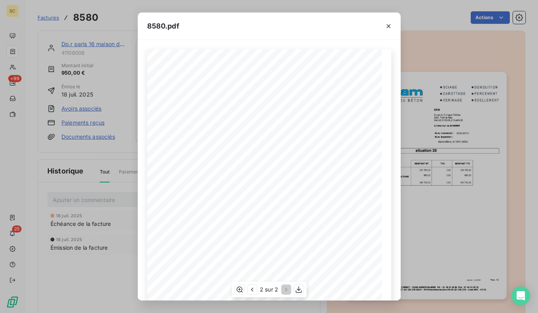
scroll to position [90, 0]
click at [452, 215] on div "8580.pdf Facture n°8580 du 18/07/2025 Nbr Désignation Ep Lg Unité QT U P.U. H.T…" at bounding box center [269, 156] width 538 height 313
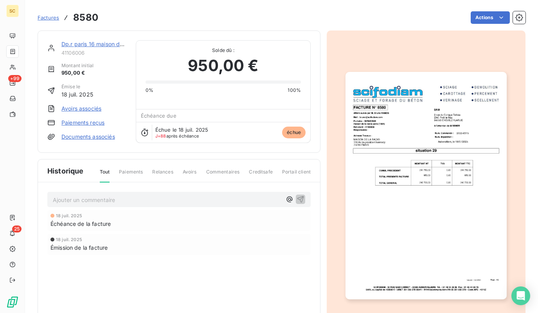
click at [115, 42] on link "Dp.r paris 16 maison de la radio" at bounding box center [102, 44] width 83 height 7
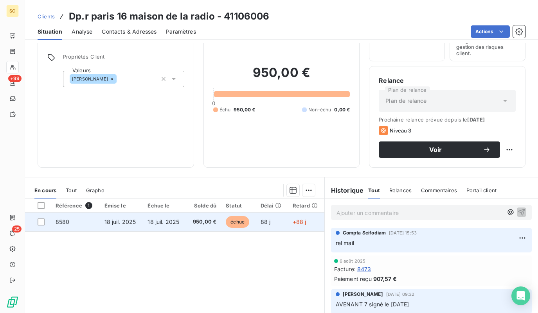
scroll to position [48, 0]
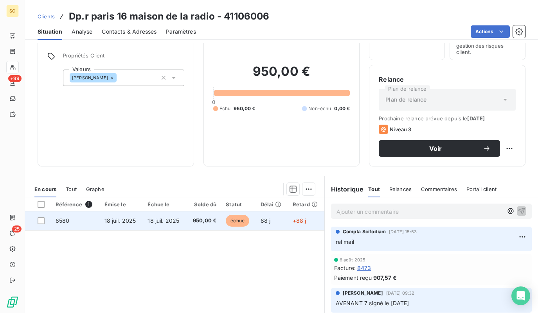
click at [181, 224] on td "18 juil. 2025" at bounding box center [164, 221] width 43 height 19
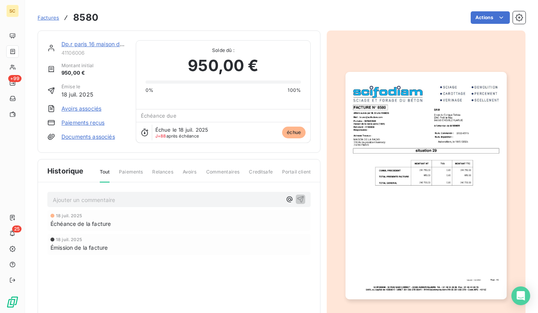
click at [470, 185] on img "button" at bounding box center [425, 185] width 161 height 227
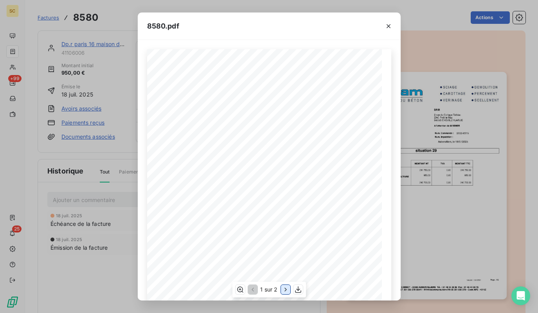
click at [284, 292] on icon "button" at bounding box center [286, 290] width 8 height 8
click at [387, 26] on icon "button" at bounding box center [388, 26] width 8 height 8
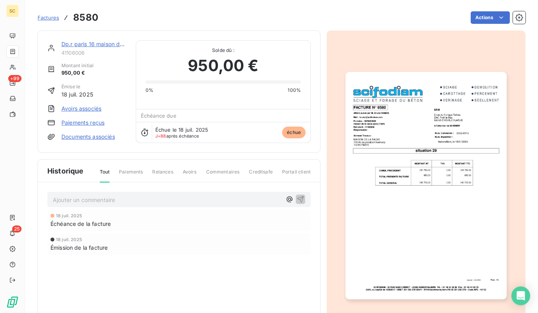
click at [92, 40] on div "Dp.r paris 16 maison de la radio 41106006 Montant initial 950,00 € Émise le 18 …" at bounding box center [179, 92] width 283 height 122
click at [92, 45] on link "Dp.r paris 16 maison de la radio" at bounding box center [102, 44] width 83 height 7
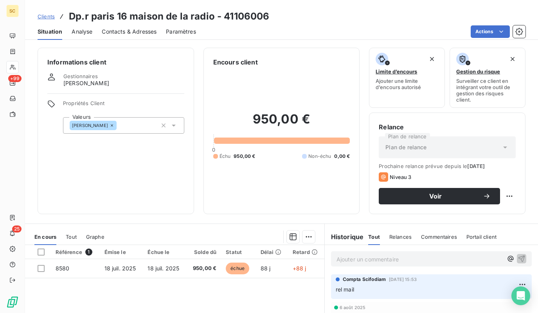
click at [129, 36] on div "Contacts & Adresses" at bounding box center [129, 31] width 55 height 16
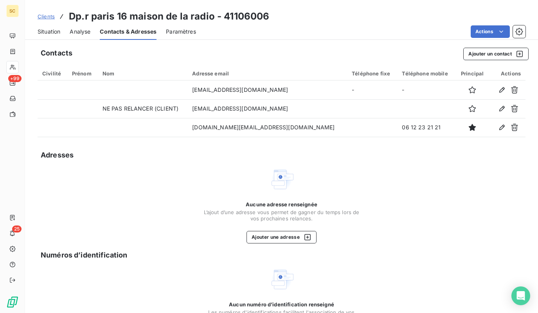
click at [50, 36] on div "Situation" at bounding box center [49, 31] width 23 height 16
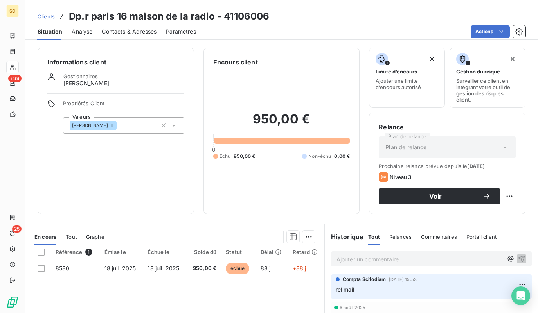
click at [126, 32] on span "Contacts & Adresses" at bounding box center [129, 32] width 55 height 8
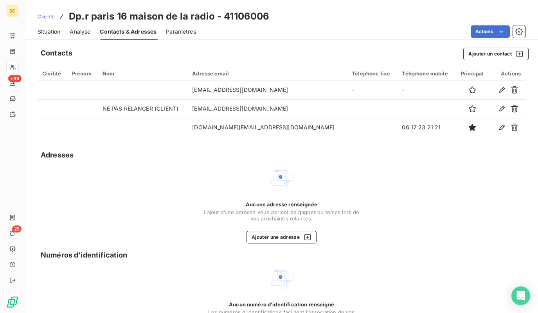
drag, startPoint x: 43, startPoint y: 35, endPoint x: 68, endPoint y: 36, distance: 24.7
click at [43, 35] on span "Situation" at bounding box center [49, 32] width 23 height 8
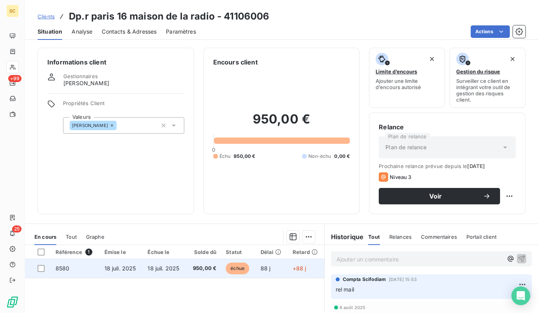
click at [143, 264] on td "18 juil. 2025" at bounding box center [164, 268] width 43 height 19
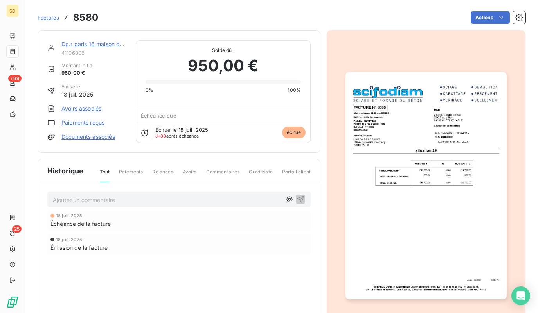
click at [399, 131] on img "button" at bounding box center [425, 185] width 161 height 227
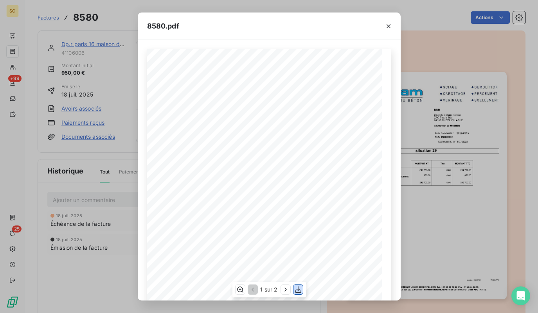
drag, startPoint x: 298, startPoint y: 290, endPoint x: 393, endPoint y: 184, distance: 142.4
click at [300, 288] on icon "button" at bounding box center [298, 290] width 8 height 8
drag, startPoint x: 390, startPoint y: 25, endPoint x: 226, endPoint y: 43, distance: 164.8
click at [390, 25] on icon "button" at bounding box center [388, 26] width 8 height 8
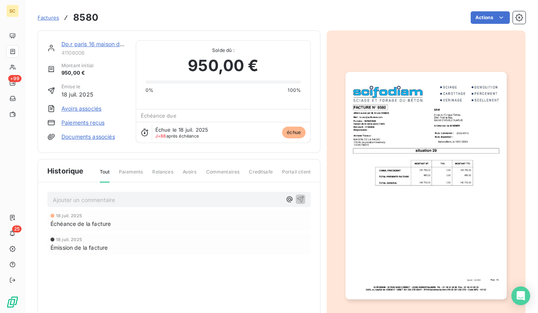
click at [100, 44] on link "Dp.r paris 16 maison de la radio" at bounding box center [102, 44] width 83 height 7
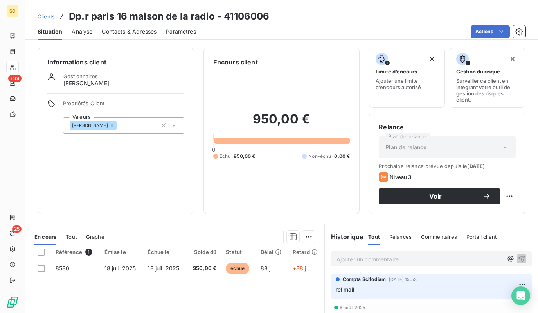
click at [168, 16] on h3 "Dp.r paris 16 maison de la radio - 41106006" at bounding box center [169, 16] width 200 height 14
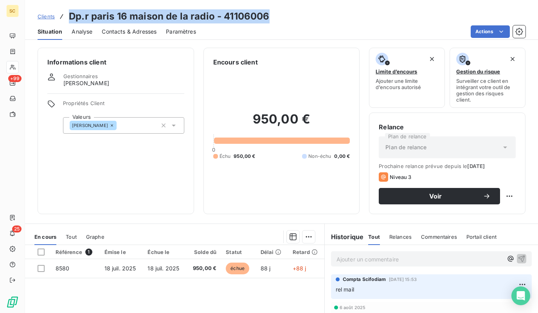
click at [168, 16] on h3 "Dp.r paris 16 maison de la radio - 41106006" at bounding box center [169, 16] width 200 height 14
copy h3 "Dp.r paris 16 maison de la radio - 41106006"
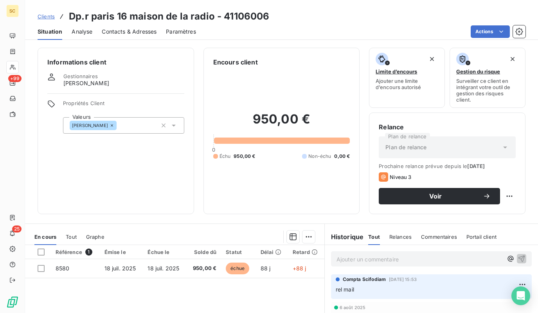
click at [367, 258] on p "Ajouter un commentaire ﻿" at bounding box center [419, 260] width 166 height 10
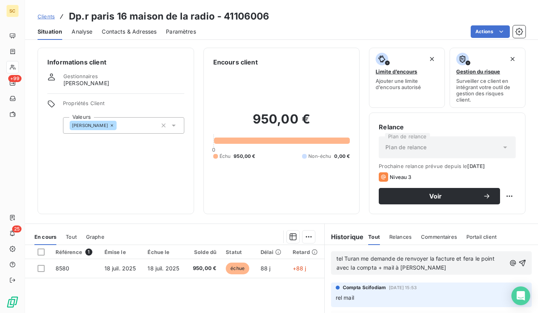
drag, startPoint x: 464, startPoint y: 267, endPoint x: 403, endPoint y: 264, distance: 61.1
click at [400, 264] on p "tel Turan me demande de renvoyer la facture et fera le point avec la compta + m…" at bounding box center [420, 264] width 169 height 18
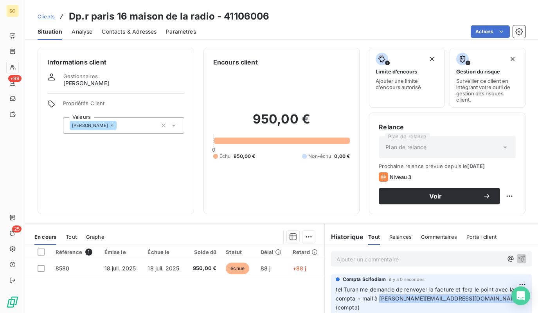
drag, startPoint x: 380, startPoint y: 298, endPoint x: 497, endPoint y: 298, distance: 117.3
click at [497, 298] on span "tel Turan me demande de renvoyer la facture et fera le point avec la compta + m…" at bounding box center [429, 298] width 187 height 25
copy span "[PERSON_NAME][EMAIL_ADDRESS][DOMAIN_NAME]"
click at [124, 24] on div "Contacts & Adresses" at bounding box center [129, 31] width 55 height 16
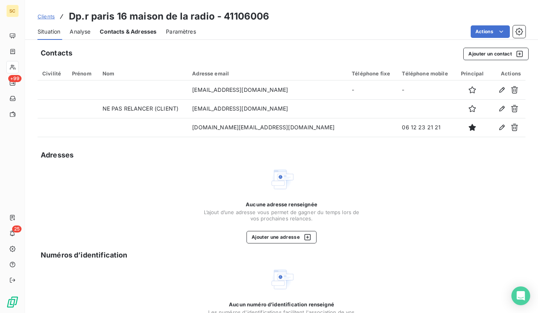
click at [124, 31] on span "Contacts & Adresses" at bounding box center [128, 32] width 57 height 8
click at [487, 56] on button "Ajouter un contact" at bounding box center [495, 54] width 65 height 13
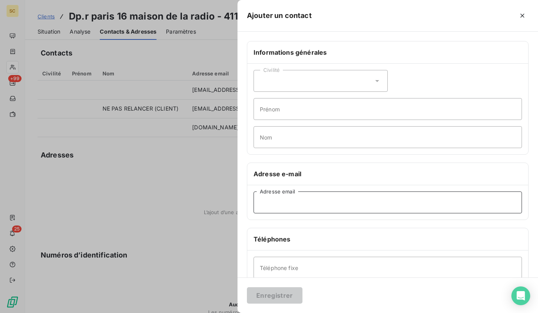
click at [307, 202] on input "Adresse email" at bounding box center [387, 203] width 268 height 22
paste input "[PERSON_NAME][EMAIL_ADDRESS][DOMAIN_NAME]"
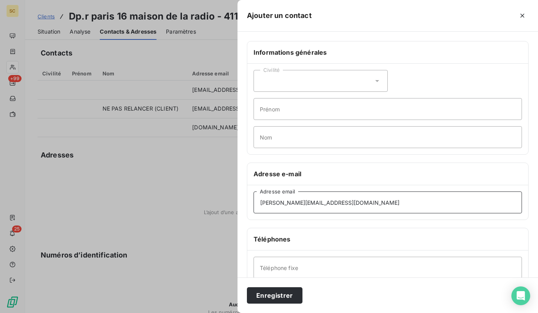
type input "[PERSON_NAME][EMAIL_ADDRESS][DOMAIN_NAME]"
click at [299, 109] on input "Prénom" at bounding box center [387, 109] width 268 height 22
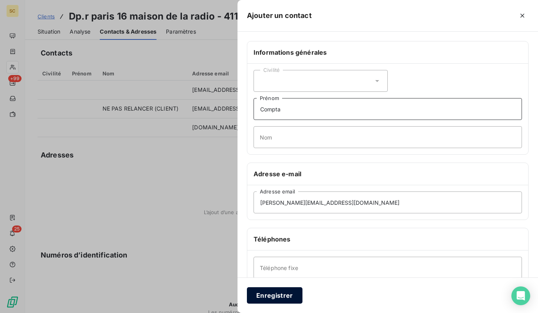
type input "Compta"
click at [260, 296] on button "Enregistrer" at bounding box center [275, 295] width 56 height 16
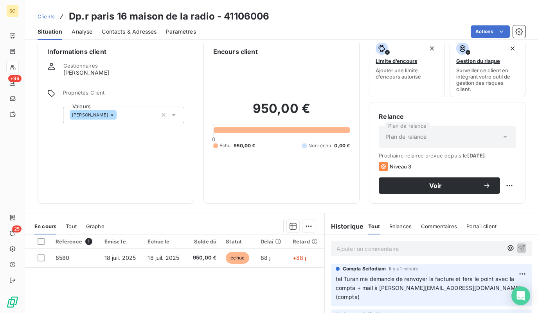
scroll to position [5, 0]
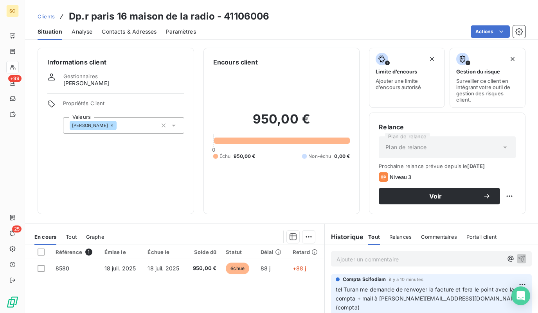
drag, startPoint x: 46, startPoint y: 18, endPoint x: 53, endPoint y: 18, distance: 6.7
click at [46, 18] on span "Clients" at bounding box center [46, 16] width 17 height 6
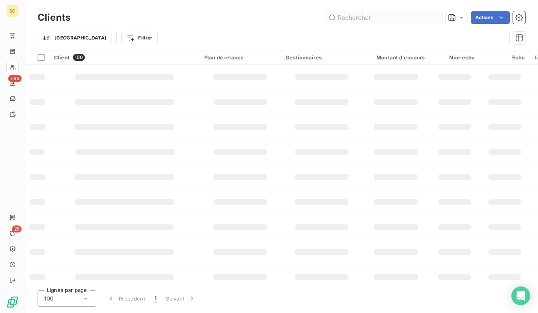
click at [373, 16] on input "text" at bounding box center [383, 17] width 117 height 13
type input "41106046"
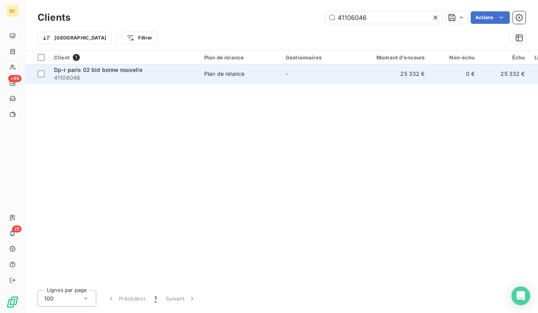
click at [135, 77] on span "41106046" at bounding box center [124, 78] width 141 height 8
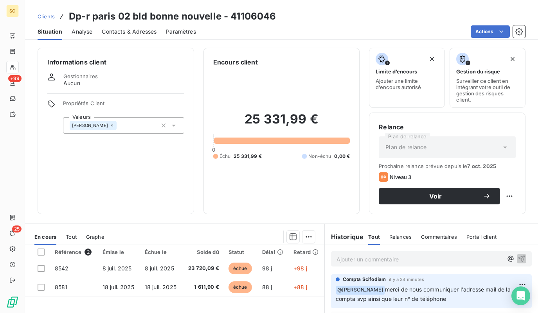
click at [132, 37] on div "Contacts & Adresses" at bounding box center [129, 31] width 55 height 16
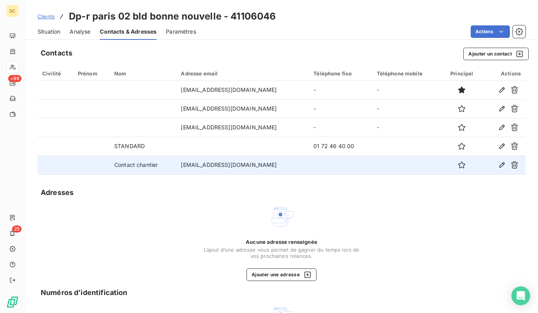
drag, startPoint x: 293, startPoint y: 166, endPoint x: 152, endPoint y: 162, distance: 140.5
click at [152, 161] on tr "Contact chantier [EMAIL_ADDRESS][DOMAIN_NAME]" at bounding box center [282, 165] width 488 height 19
click at [223, 165] on td "[EMAIL_ADDRESS][DOMAIN_NAME]" at bounding box center [242, 165] width 133 height 19
drag, startPoint x: 288, startPoint y: 165, endPoint x: 173, endPoint y: 168, distance: 114.6
click at [176, 168] on td "[EMAIL_ADDRESS][DOMAIN_NAME]" at bounding box center [242, 165] width 133 height 19
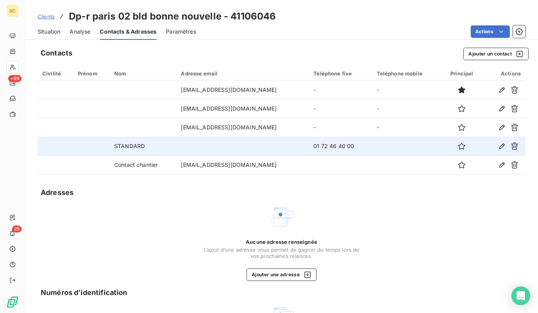
copy td "[EMAIL_ADDRESS][DOMAIN_NAME]"
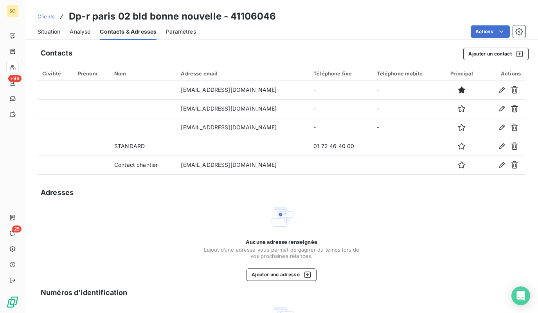
click at [53, 34] on span "Situation" at bounding box center [49, 32] width 23 height 8
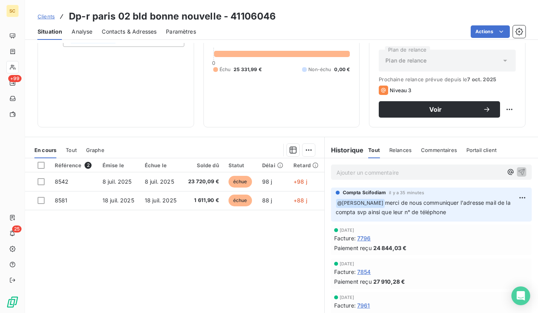
scroll to position [106, 0]
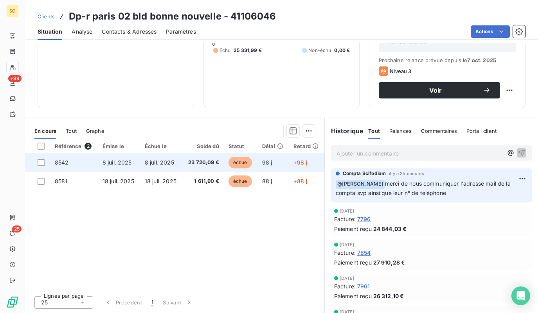
click at [162, 164] on span "8 juil. 2025" at bounding box center [159, 162] width 29 height 7
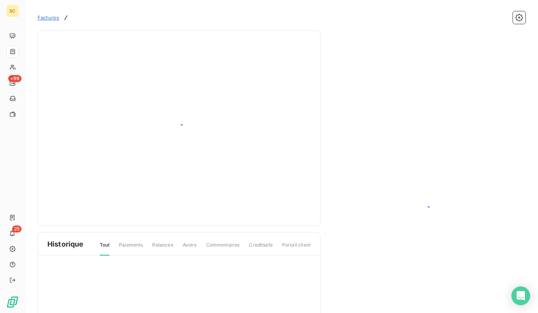
click at [157, 157] on div at bounding box center [178, 128] width 263 height 176
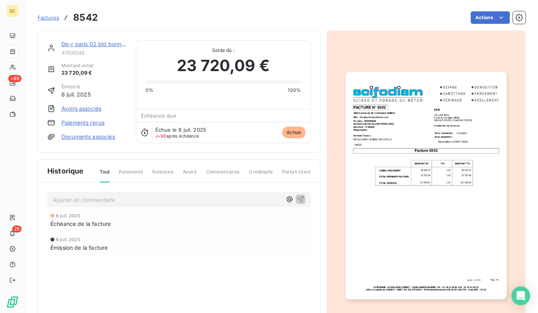
click at [419, 139] on img "button" at bounding box center [425, 185] width 161 height 227
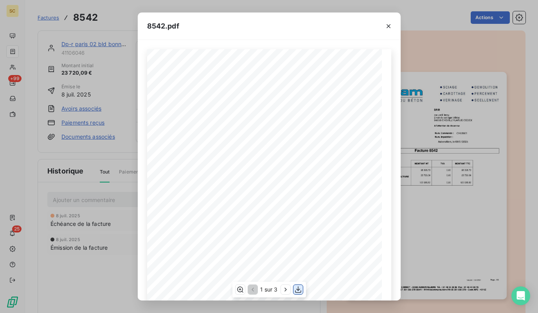
click at [300, 290] on icon "button" at bounding box center [298, 290] width 8 height 8
click at [447, 121] on div "8542.pdf Version : 18.00R01 Page : 1/3 SCIFODIAM - [STREET_ADDRESS][PERSON_NAME…" at bounding box center [269, 156] width 538 height 313
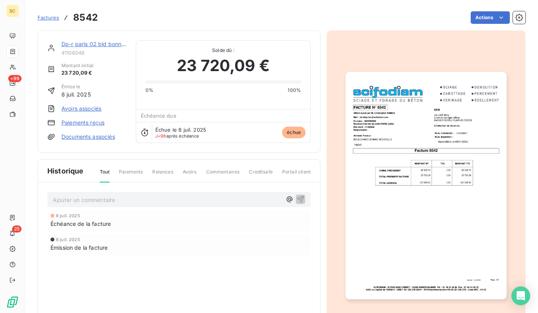
click at [87, 45] on link "Dp-r paris 02 bld bonne nouvelle" at bounding box center [104, 44] width 86 height 7
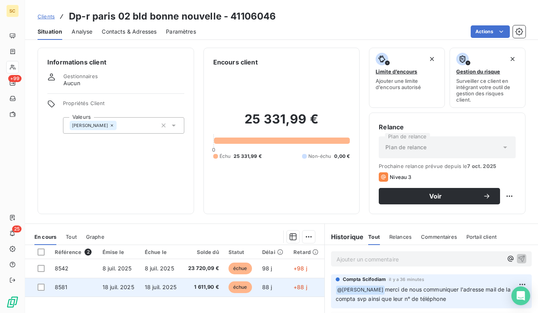
click at [107, 291] on td "18 juil. 2025" at bounding box center [119, 287] width 42 height 19
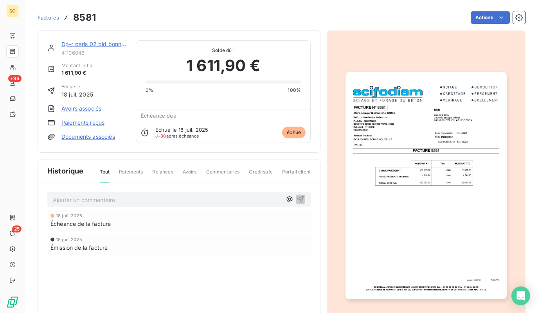
click at [413, 106] on img "button" at bounding box center [425, 185] width 161 height 227
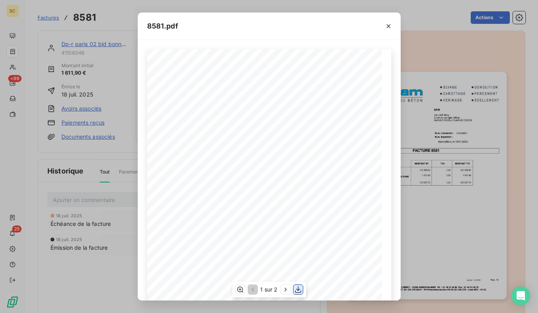
click at [299, 290] on icon "button" at bounding box center [298, 290] width 8 height 8
click at [487, 59] on div "8581.pdf Version : 18.00R01 Page : 1/2 SCIFODIAM - [STREET_ADDRESS][PERSON_NAME…" at bounding box center [269, 156] width 538 height 313
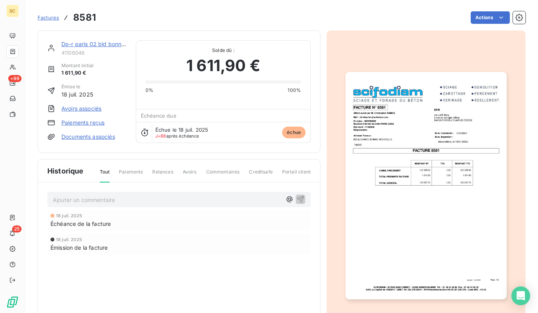
click at [109, 46] on link "Dp-r paris 02 bld bonne nouvelle" at bounding box center [104, 44] width 86 height 7
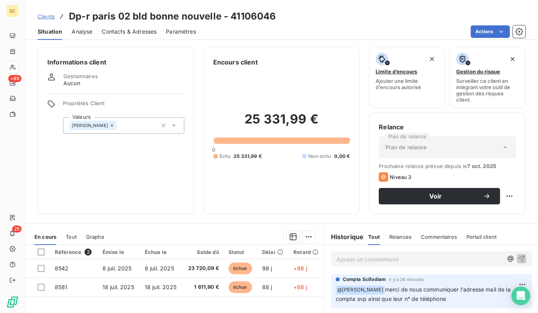
click at [112, 12] on h3 "Dp-r paris 02 bld bonne nouvelle - 41106046" at bounding box center [172, 16] width 207 height 14
click at [111, 13] on h3 "Dp-r paris 02 bld bonne nouvelle - 41106046" at bounding box center [172, 16] width 207 height 14
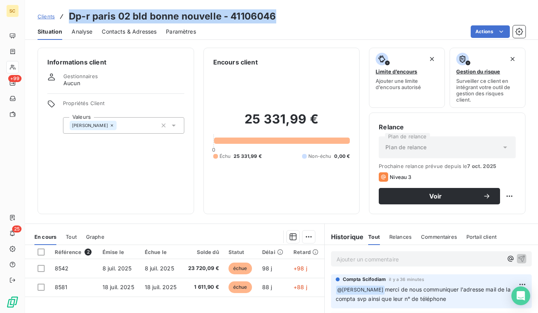
click at [111, 13] on h3 "Dp-r paris 02 bld bonne nouvelle - 41106046" at bounding box center [172, 16] width 207 height 14
copy h3 "Dp-r paris 02 bld bonne nouvelle - 41106046"
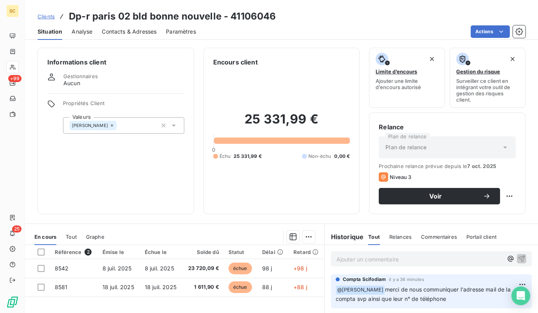
click at [368, 253] on div "Ajouter un commentaire ﻿" at bounding box center [431, 258] width 201 height 15
click at [368, 258] on p "Ajouter un commentaire ﻿" at bounding box center [419, 260] width 166 height 10
click at [47, 15] on span "Clients" at bounding box center [46, 16] width 17 height 6
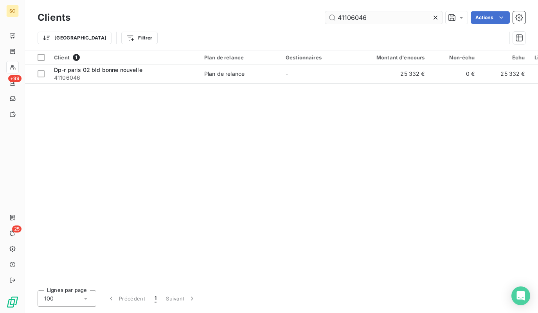
click at [366, 21] on input "41106046" at bounding box center [383, 17] width 117 height 13
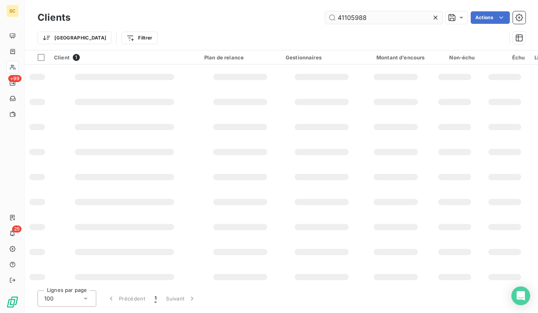
type input "41105988"
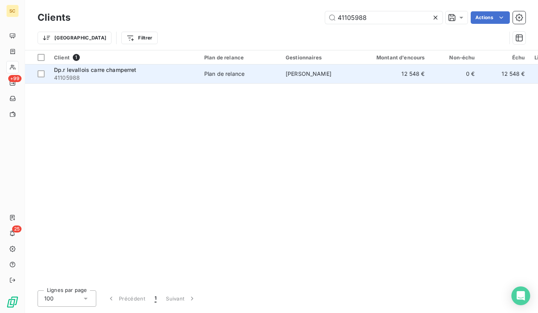
click at [231, 73] on div "Plan de relance" at bounding box center [224, 74] width 40 height 8
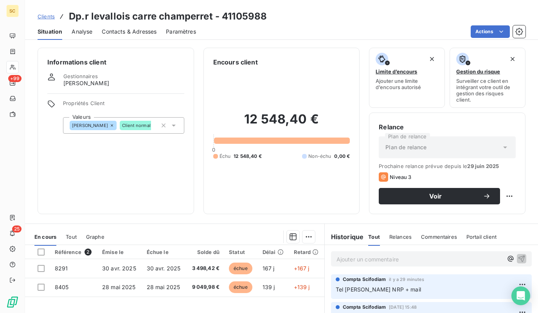
click at [125, 34] on span "Contacts & Adresses" at bounding box center [129, 32] width 55 height 8
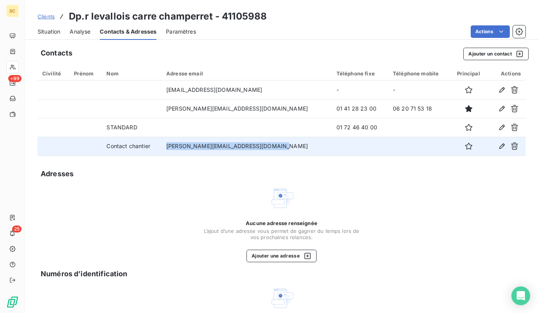
drag, startPoint x: 260, startPoint y: 147, endPoint x: 154, endPoint y: 146, distance: 106.4
click at [154, 146] on tr "Contact chantier [PERSON_NAME][EMAIL_ADDRESS][DOMAIN_NAME]" at bounding box center [282, 146] width 488 height 19
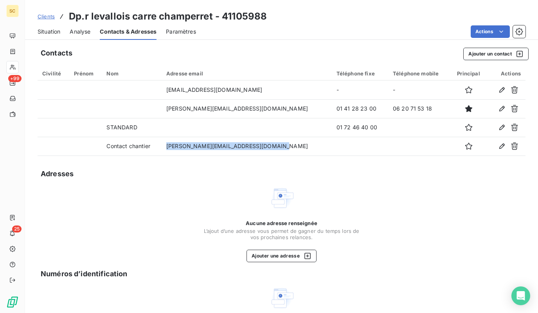
copy tr "[PERSON_NAME][EMAIL_ADDRESS][DOMAIN_NAME]"
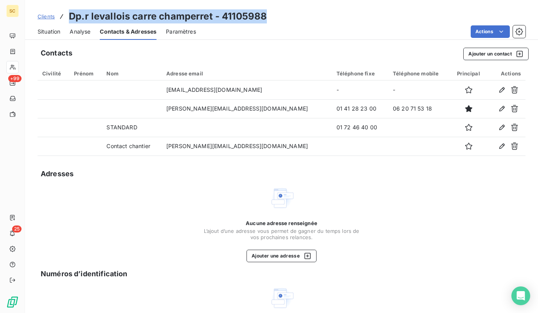
drag, startPoint x: 165, startPoint y: 13, endPoint x: 84, endPoint y: 5, distance: 81.0
click at [69, 14] on div "Clients Dp.r levallois carre champerret - 41105988" at bounding box center [281, 16] width 513 height 14
copy h3 "Dp.r levallois carre champerret - 41105988"
click at [56, 32] on span "Situation" at bounding box center [49, 32] width 23 height 8
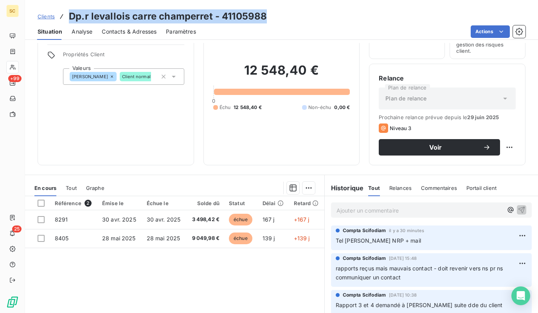
scroll to position [97, 0]
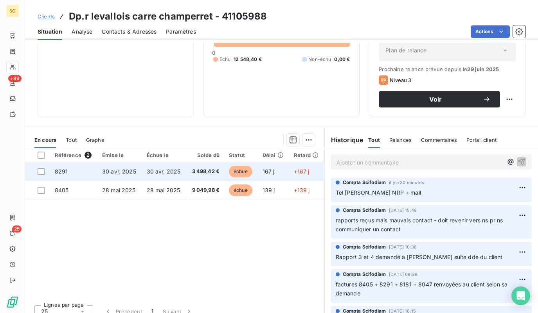
click at [167, 168] on span "30 avr. 2025" at bounding box center [164, 171] width 34 height 7
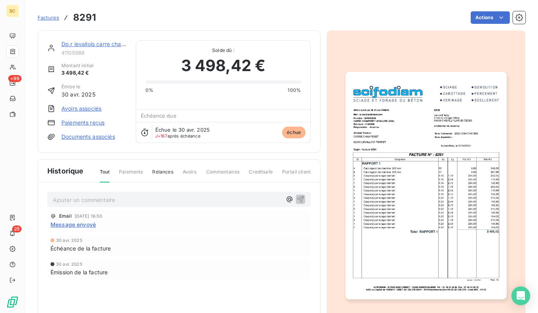
click at [416, 133] on img "button" at bounding box center [425, 185] width 161 height 227
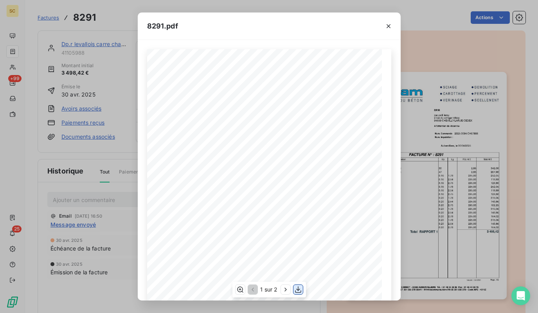
click at [295, 291] on icon "button" at bounding box center [298, 290] width 8 height 8
drag, startPoint x: 484, startPoint y: 98, endPoint x: 440, endPoint y: 96, distance: 43.8
click at [484, 98] on div "8291.pdf Qt Désignation Ep Lg P.U. H.T. Total H.T. Version : 18.00R01 Page : 1/…" at bounding box center [269, 156] width 538 height 313
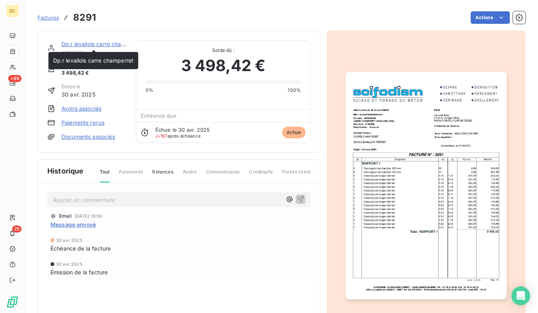
click at [92, 42] on link "Dp.r levallois carre champerret" at bounding box center [101, 44] width 81 height 7
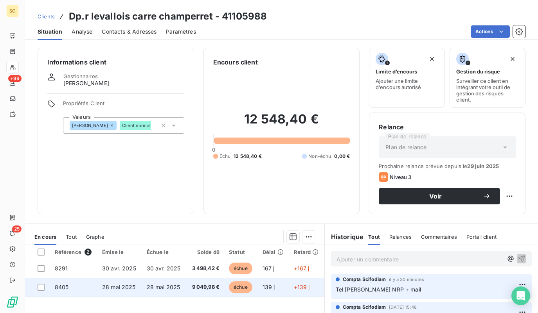
click at [126, 290] on span "28 mai 2025" at bounding box center [119, 287] width 34 height 7
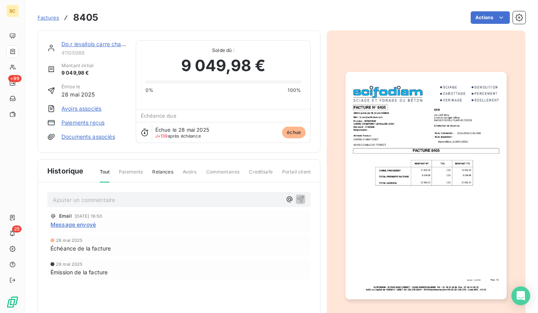
click at [416, 210] on img "button" at bounding box center [425, 185] width 161 height 227
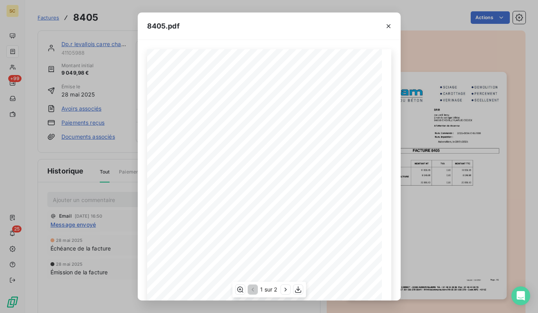
click at [304, 293] on div "1 sur 2" at bounding box center [269, 290] width 74 height 16
click at [300, 292] on icon "button" at bounding box center [298, 290] width 6 height 7
click at [439, 232] on div "8405.pdf Version : 18.00R01 Page : 1/2 SCIFODIAM - [STREET_ADDRESS][PERSON_NAME…" at bounding box center [269, 156] width 538 height 313
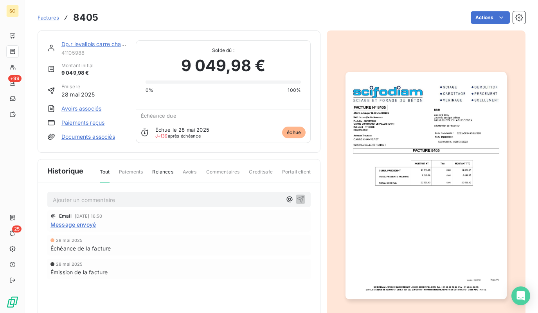
click at [90, 45] on link "Dp.r levallois carre champerret" at bounding box center [101, 44] width 81 height 7
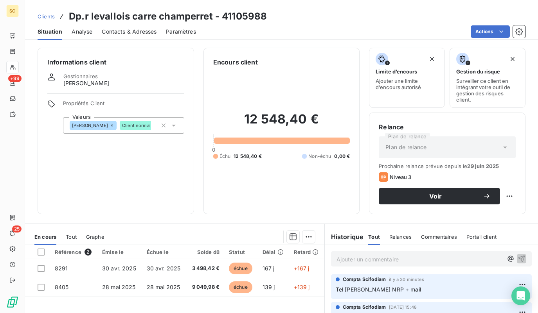
click at [43, 16] on span "Clients" at bounding box center [46, 16] width 17 height 6
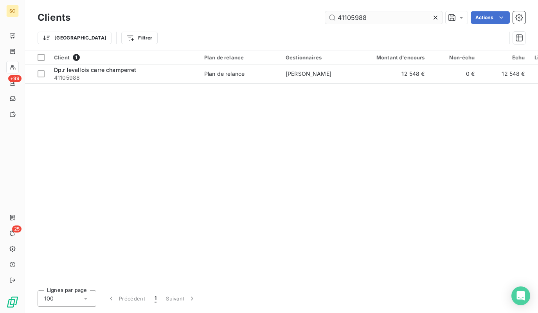
click at [357, 19] on input "41105988" at bounding box center [383, 17] width 117 height 13
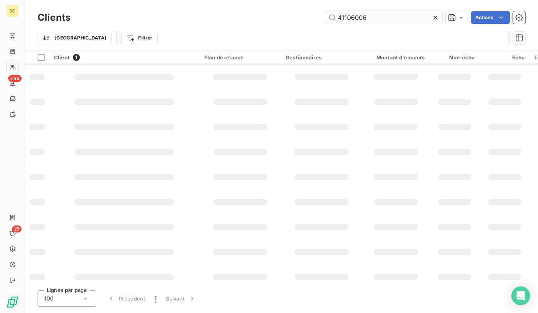
type input "41106006"
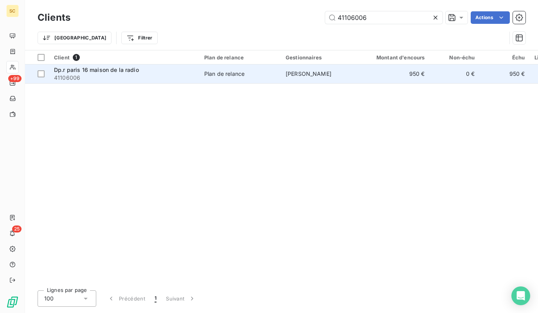
click at [121, 77] on span "41106006" at bounding box center [124, 78] width 141 height 8
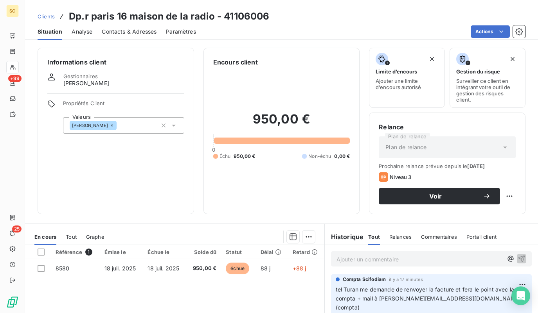
click at [143, 31] on span "Contacts & Adresses" at bounding box center [129, 32] width 55 height 8
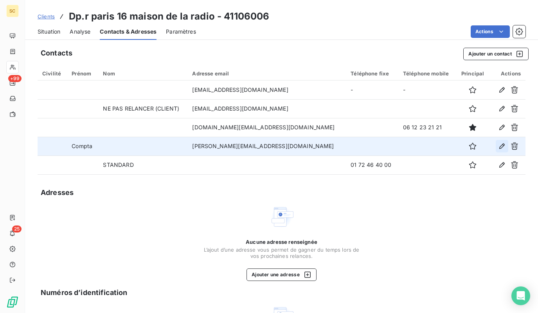
click at [504, 146] on icon "button" at bounding box center [502, 146] width 8 height 8
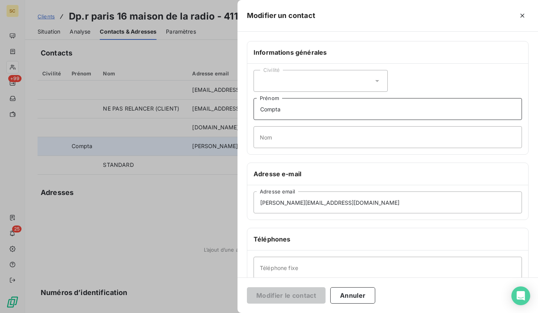
click at [287, 108] on input "Compta" at bounding box center [387, 109] width 268 height 22
type input "Compta chantier"
click at [285, 289] on button "Modifier le contact" at bounding box center [286, 295] width 79 height 16
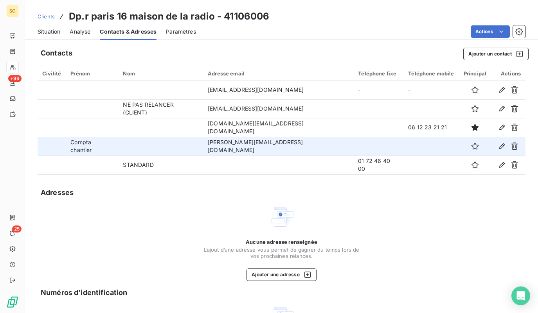
click at [44, 19] on span "Clients" at bounding box center [46, 16] width 17 height 6
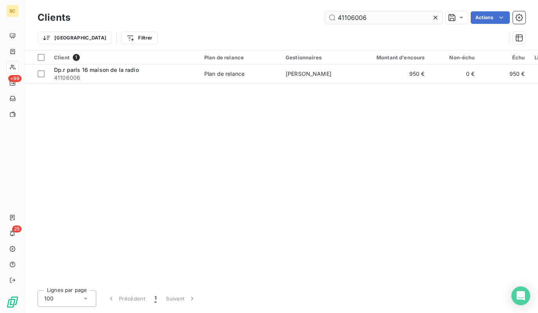
click at [372, 23] on input "41106006" at bounding box center [383, 17] width 117 height 13
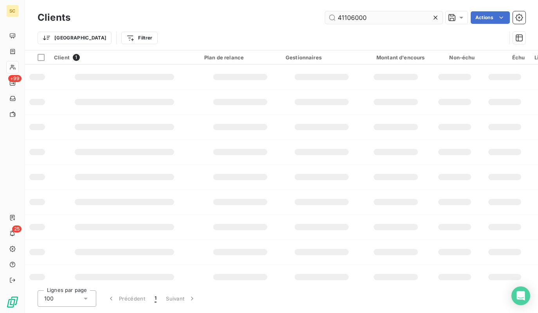
type input "41106000"
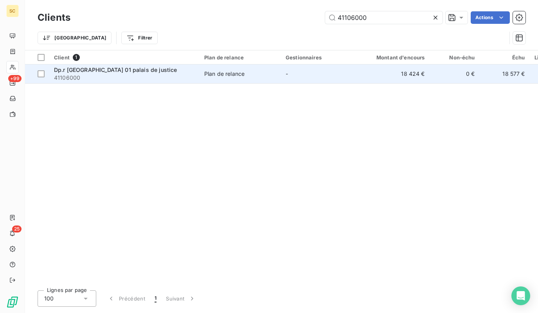
click at [180, 76] on span "41106000" at bounding box center [124, 78] width 141 height 8
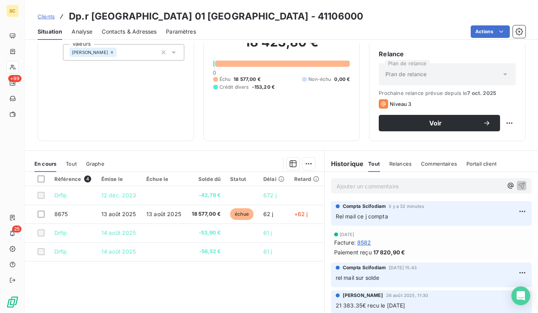
scroll to position [69, 0]
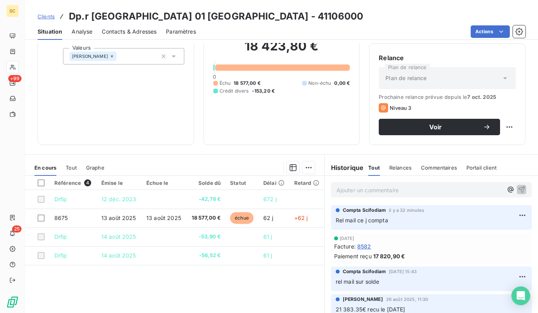
click at [126, 32] on span "Contacts & Adresses" at bounding box center [129, 32] width 55 height 8
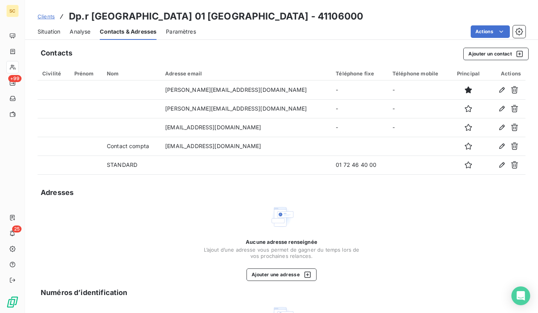
click at [47, 32] on span "Situation" at bounding box center [49, 32] width 23 height 8
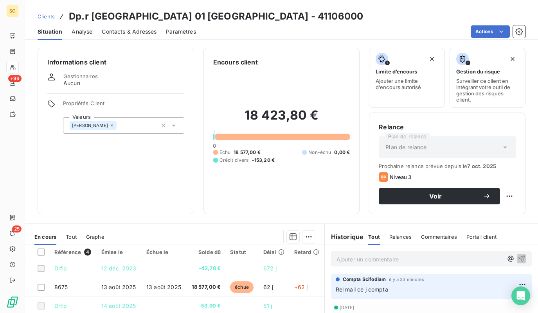
click at [133, 31] on span "Contacts & Adresses" at bounding box center [129, 32] width 55 height 8
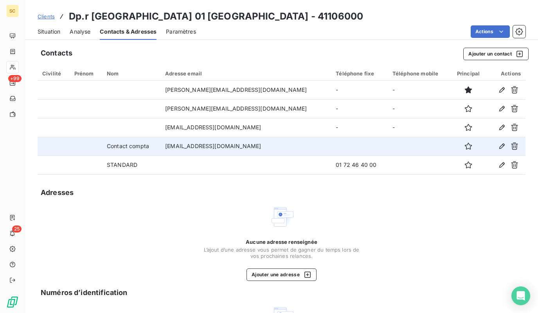
drag, startPoint x: 286, startPoint y: 147, endPoint x: 165, endPoint y: 145, distance: 121.2
click at [165, 145] on td "[EMAIL_ADDRESS][DOMAIN_NAME]" at bounding box center [245, 146] width 171 height 19
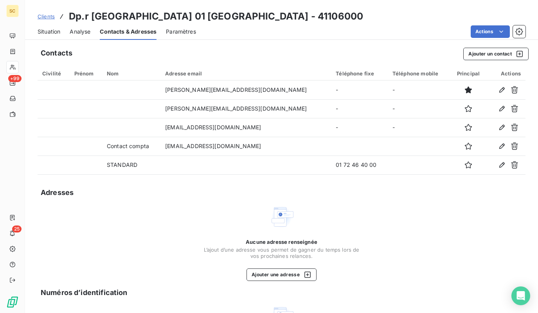
copy td "[EMAIL_ADDRESS][DOMAIN_NAME]"
click at [54, 14] on span "Clients" at bounding box center [46, 16] width 17 height 6
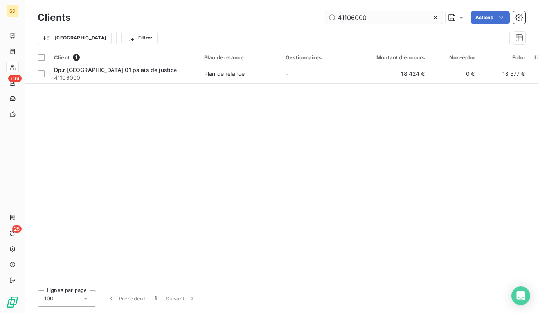
drag, startPoint x: 378, startPoint y: 12, endPoint x: 373, endPoint y: 20, distance: 10.2
click at [374, 18] on input "41106000" at bounding box center [383, 17] width 117 height 13
click at [373, 20] on input "41106000" at bounding box center [383, 17] width 117 height 13
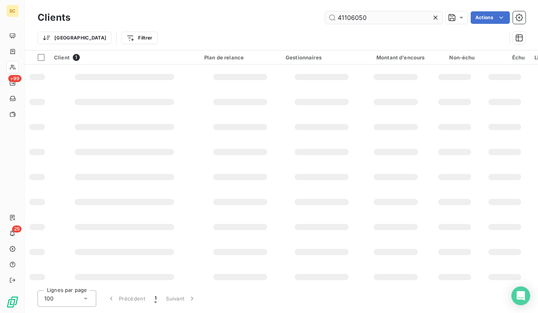
type input "41106050"
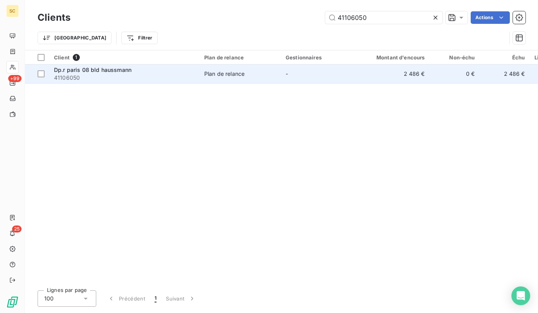
click at [129, 68] on span "Dp.r paris 08 bld haussmann" at bounding box center [92, 69] width 77 height 7
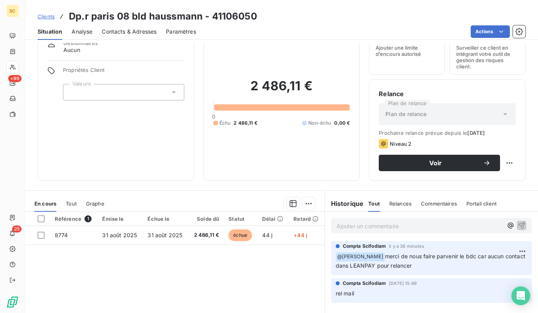
scroll to position [41, 0]
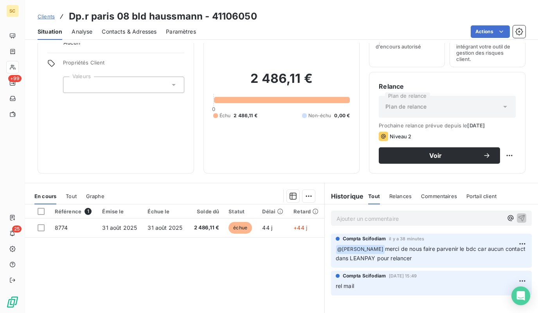
click at [116, 32] on span "Contacts & Adresses" at bounding box center [129, 32] width 55 height 8
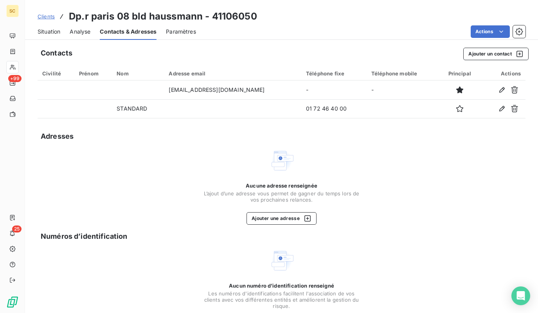
click at [45, 16] on span "Clients" at bounding box center [46, 16] width 17 height 6
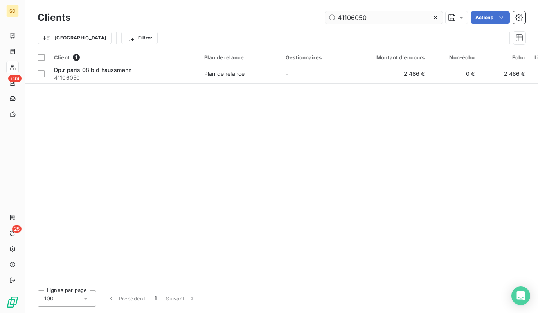
click at [381, 16] on input "41106050" at bounding box center [383, 17] width 117 height 13
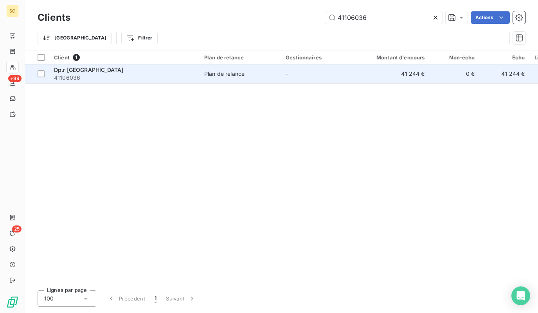
type input "41106036"
click at [124, 77] on span "41106036" at bounding box center [124, 78] width 141 height 8
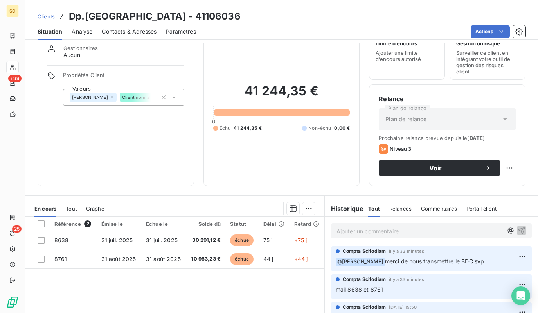
scroll to position [13, 0]
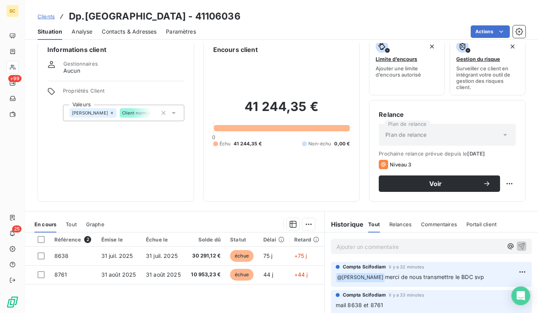
click at [118, 35] on div "Contacts & Adresses" at bounding box center [129, 31] width 55 height 16
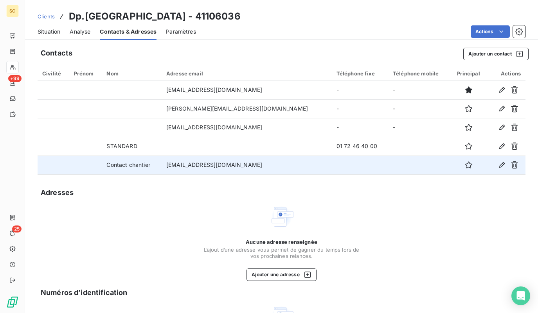
drag, startPoint x: 304, startPoint y: 164, endPoint x: 153, endPoint y: 166, distance: 151.4
click at [153, 166] on tr "Contact chantier [EMAIL_ADDRESS][DOMAIN_NAME]" at bounding box center [282, 165] width 488 height 19
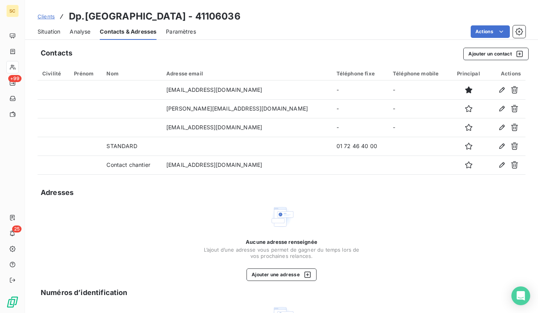
copy tr "[EMAIL_ADDRESS][DOMAIN_NAME]"
click at [228, 15] on h3 "Dp.[GEOGRAPHIC_DATA] - 41106036" at bounding box center [155, 16] width 172 height 14
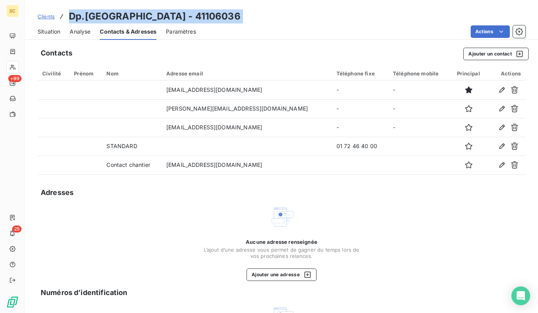
click at [228, 15] on h3 "Dp.[GEOGRAPHIC_DATA] - 41106036" at bounding box center [155, 16] width 172 height 14
copy h3 "Dp.[GEOGRAPHIC_DATA] - 41106036"
click at [50, 36] on div "Situation" at bounding box center [49, 31] width 23 height 16
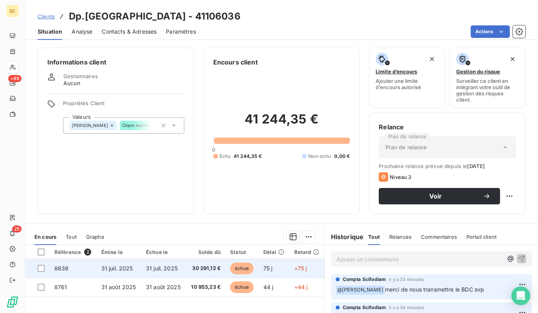
click at [153, 273] on td "31 juil. 2025" at bounding box center [163, 268] width 45 height 19
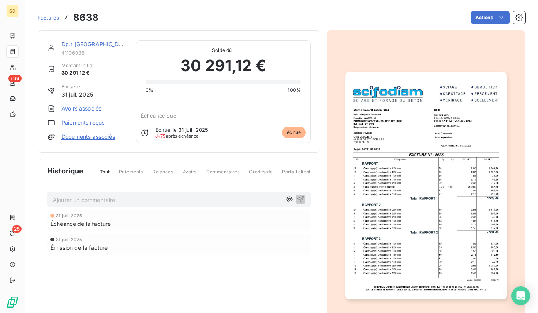
click at [448, 193] on img "button" at bounding box center [425, 185] width 161 height 227
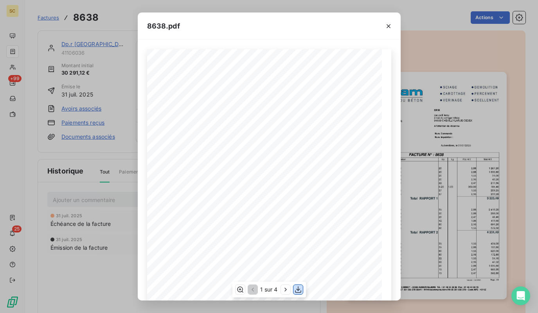
drag, startPoint x: 297, startPoint y: 287, endPoint x: 353, endPoint y: 208, distance: 97.1
click at [297, 287] on icon "button" at bounding box center [298, 290] width 8 height 8
click at [459, 113] on div "8638.pdf Qt Désignation Ep Lg P.U. H.T. Total H.T. 16 Carottage(s) de diamètre …" at bounding box center [269, 156] width 538 height 313
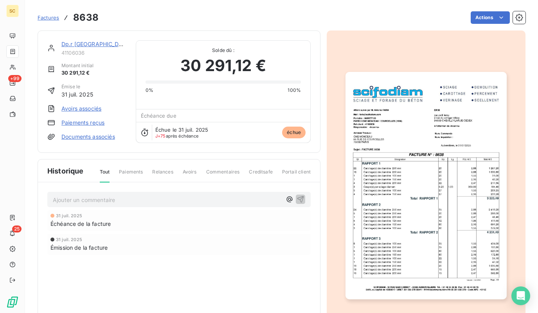
click at [92, 46] on link "Dp.r [GEOGRAPHIC_DATA]" at bounding box center [96, 44] width 70 height 7
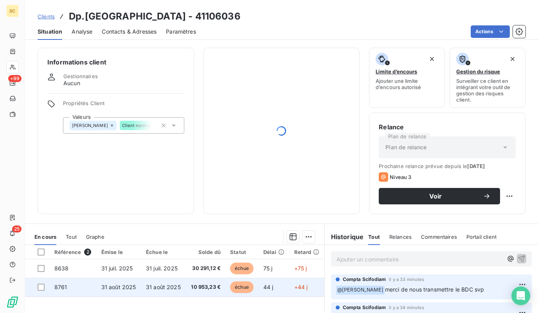
click at [146, 287] on span "31 août 2025" at bounding box center [163, 287] width 35 height 7
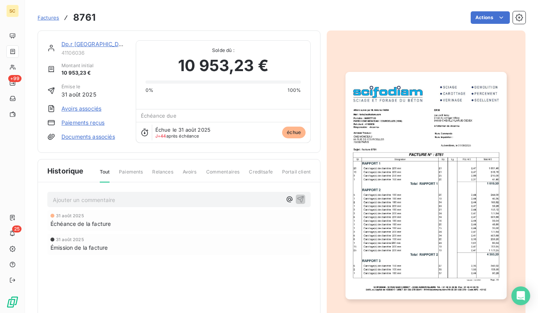
click at [433, 152] on img "button" at bounding box center [425, 185] width 161 height 227
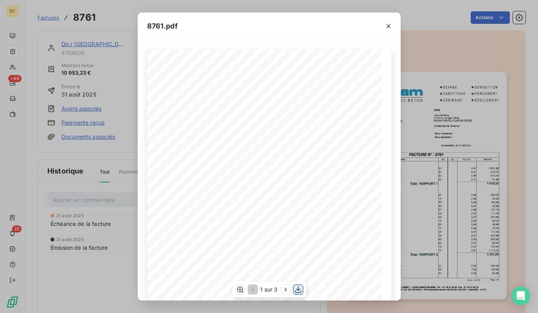
click at [301, 290] on icon "button" at bounding box center [298, 290] width 8 height 8
drag, startPoint x: 490, startPoint y: 195, endPoint x: 439, endPoint y: 167, distance: 57.9
click at [490, 195] on div "8761.pdf Qt Désignation Ep Lg P.U. H.T. Total H.T. 1 Carottage(s) de diamètre 1…" at bounding box center [269, 156] width 538 height 313
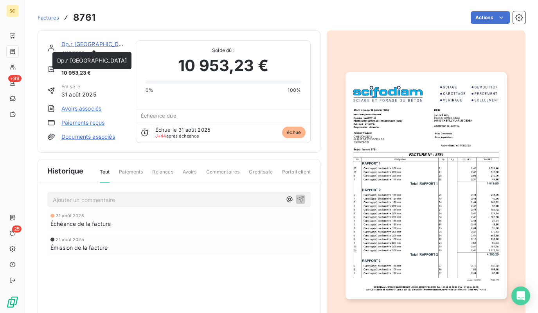
click at [104, 41] on link "Dp.r [GEOGRAPHIC_DATA]" at bounding box center [96, 44] width 70 height 7
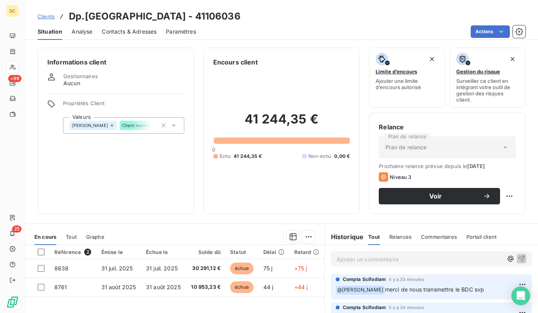
click at [44, 20] on link "Clients" at bounding box center [46, 17] width 17 height 8
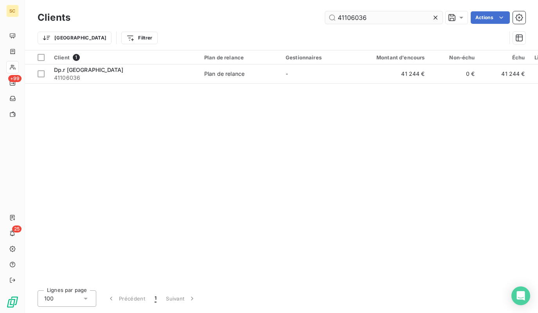
click at [436, 14] on icon at bounding box center [435, 18] width 8 height 8
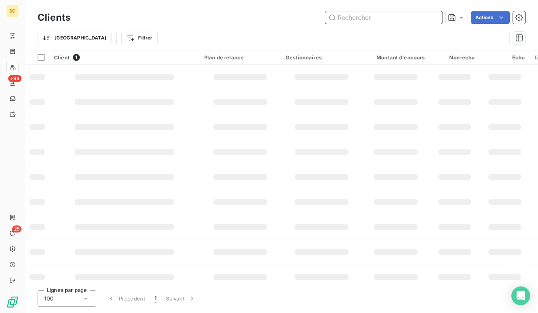
click at [429, 14] on input "text" at bounding box center [383, 17] width 117 height 13
paste input "41106049"
type input "41106049"
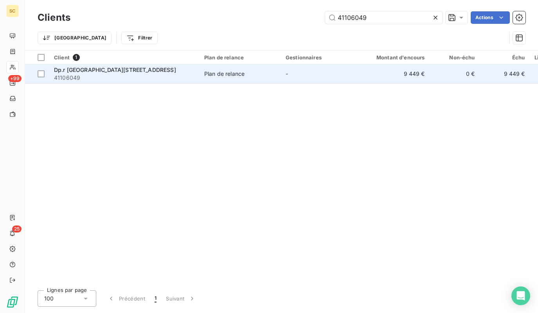
click at [207, 75] on div "Plan de relance" at bounding box center [224, 74] width 40 height 8
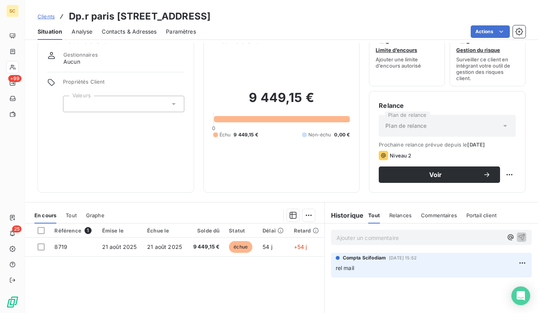
scroll to position [24, 0]
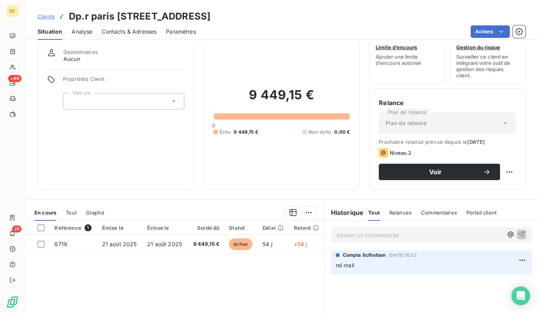
click at [124, 26] on div "Contacts & Adresses" at bounding box center [129, 31] width 55 height 16
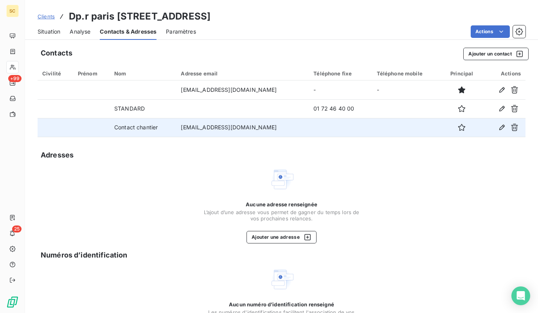
drag, startPoint x: 291, startPoint y: 128, endPoint x: 172, endPoint y: 129, distance: 118.9
click at [176, 129] on td "[EMAIL_ADDRESS][DOMAIN_NAME]" at bounding box center [242, 127] width 133 height 19
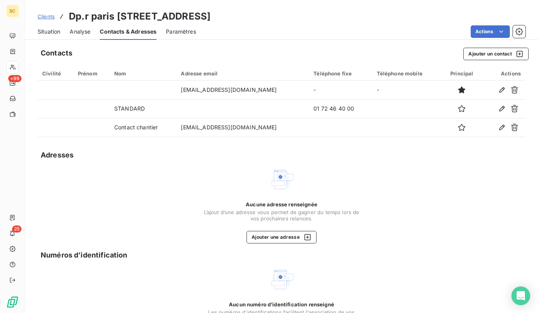
copy td "[EMAIL_ADDRESS][DOMAIN_NAME]"
click at [150, 14] on h3 "Dp.r paris [STREET_ADDRESS]" at bounding box center [140, 16] width 142 height 14
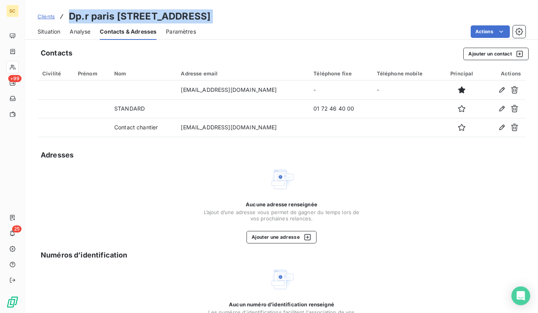
click at [150, 14] on h3 "Dp.r paris [STREET_ADDRESS]" at bounding box center [140, 16] width 142 height 14
copy h3 "Dp.r paris [STREET_ADDRESS]"
click at [39, 30] on span "Situation" at bounding box center [49, 32] width 23 height 8
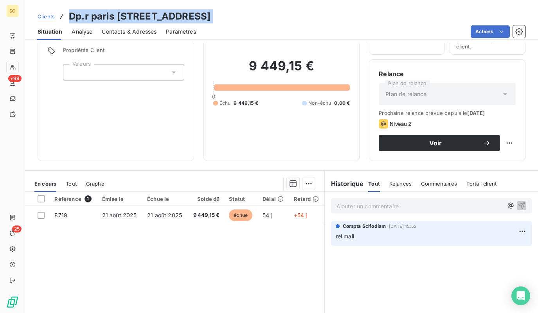
scroll to position [106, 0]
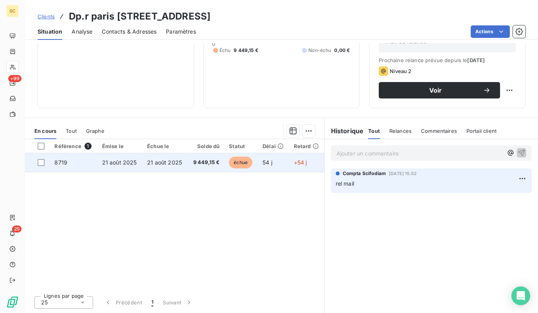
click at [174, 162] on span "21 août 2025" at bounding box center [164, 162] width 35 height 7
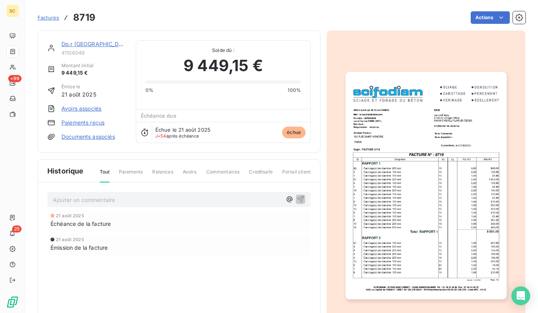
click at [414, 174] on img "button" at bounding box center [425, 185] width 161 height 227
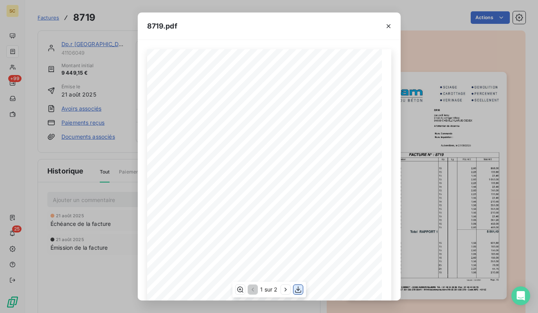
click at [298, 291] on icon "button" at bounding box center [298, 290] width 8 height 8
